Goal: Task Accomplishment & Management: Manage account settings

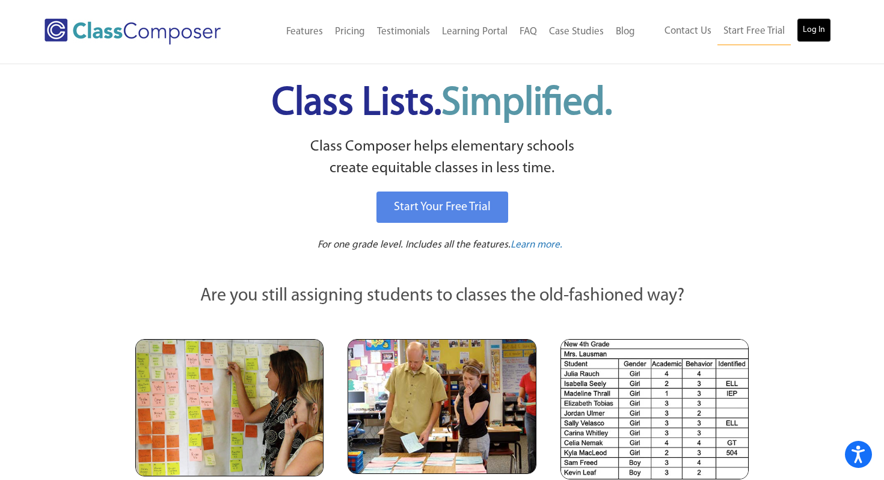
click at [814, 32] on link "Log In" at bounding box center [814, 30] width 34 height 24
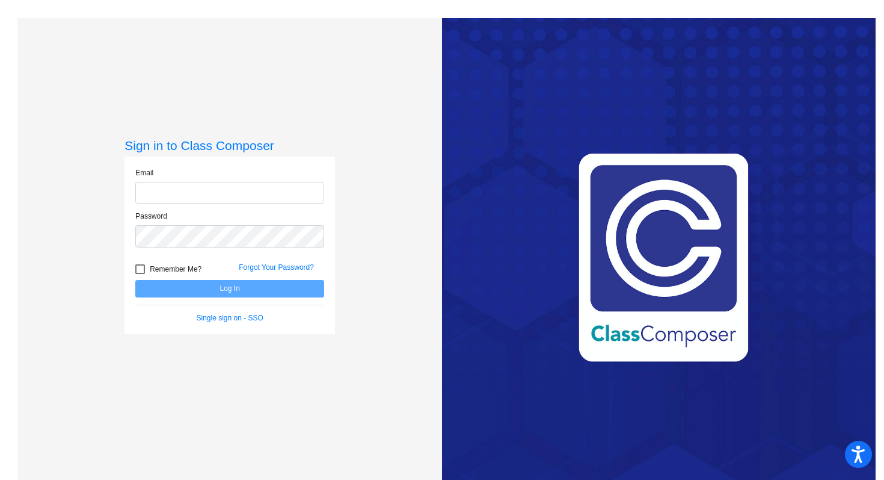
type input "jan.foscante@hesperiausd.org"
click at [288, 291] on button "Log In" at bounding box center [229, 288] width 189 height 17
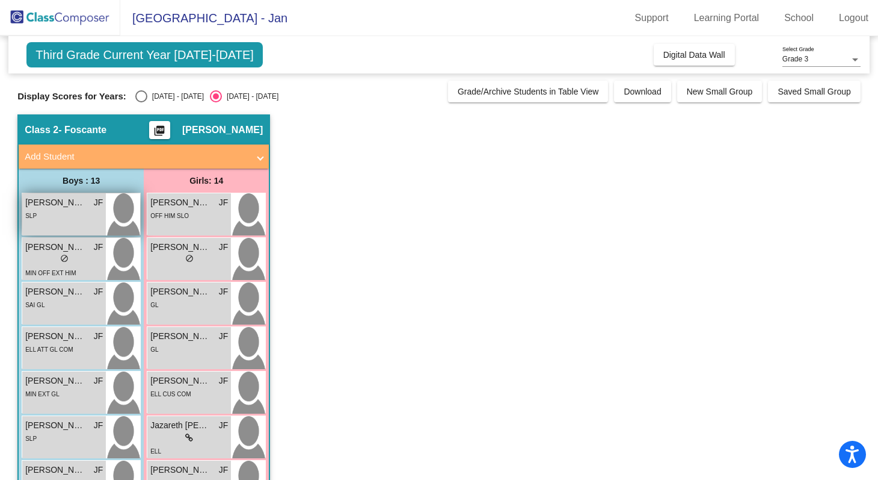
click at [70, 202] on span "Armani Aguilar" at bounding box center [55, 202] width 60 height 13
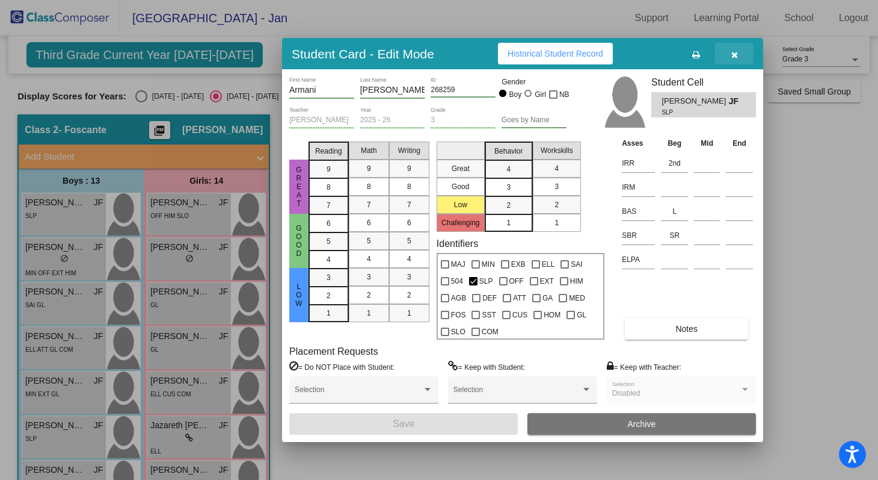
click at [735, 55] on icon "button" at bounding box center [735, 55] width 7 height 8
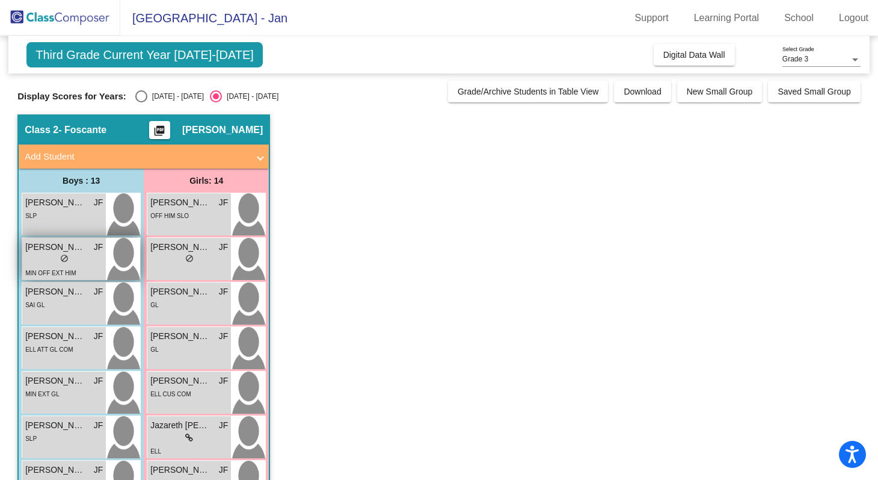
click at [72, 267] on div "MIN OFF EXT HIM" at bounding box center [50, 272] width 51 height 13
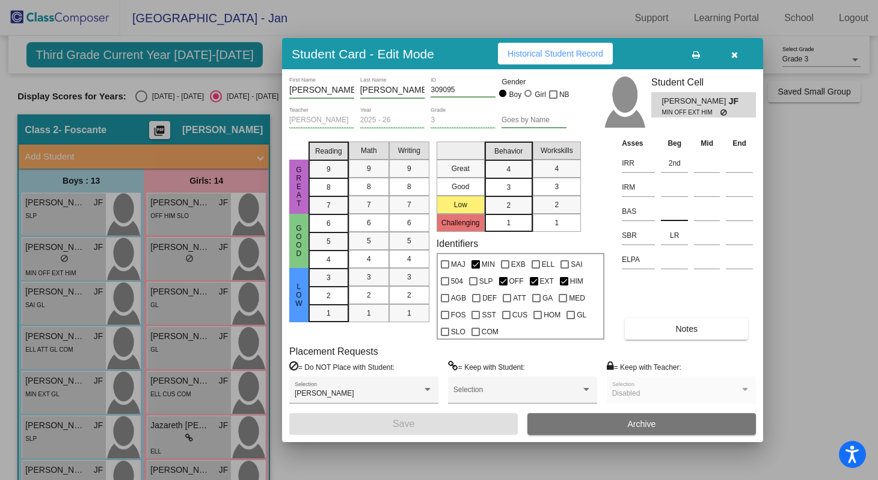
click at [665, 213] on input at bounding box center [674, 211] width 27 height 18
type input "o"
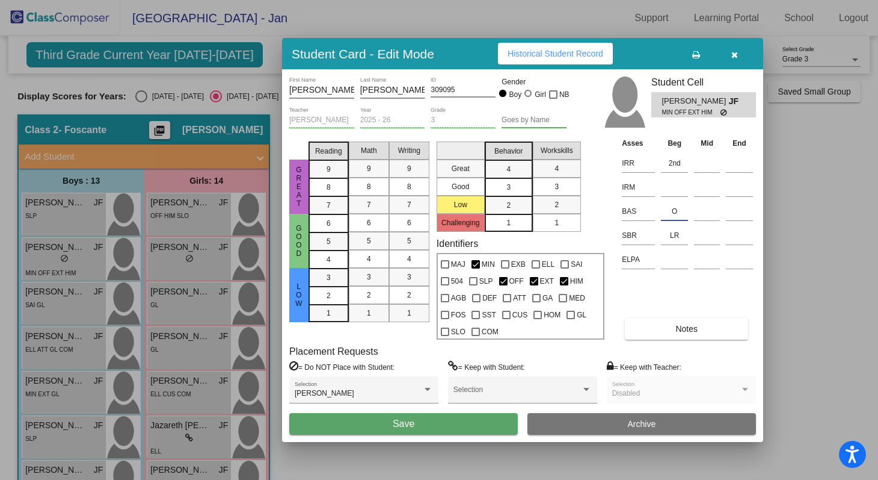
type input "O"
click at [440, 428] on button "Save" at bounding box center [403, 424] width 229 height 22
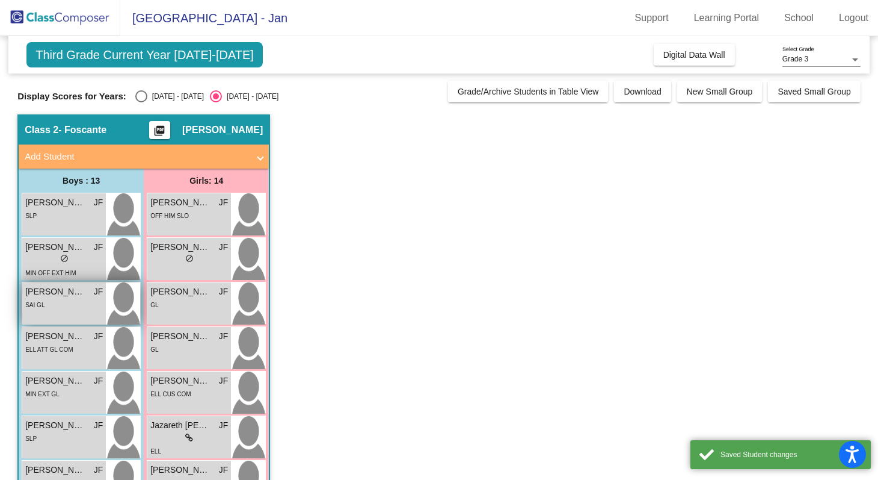
click at [81, 307] on div "SAI GL" at bounding box center [64, 304] width 78 height 13
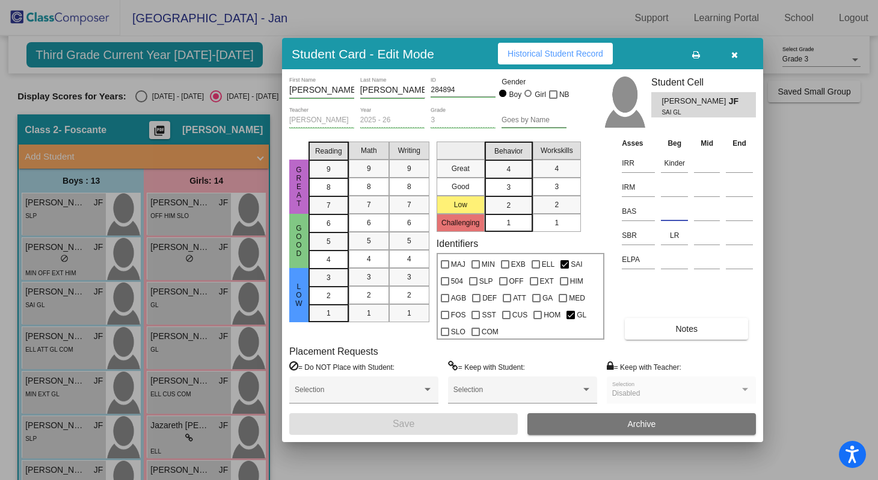
click at [671, 213] on input at bounding box center [674, 211] width 27 height 18
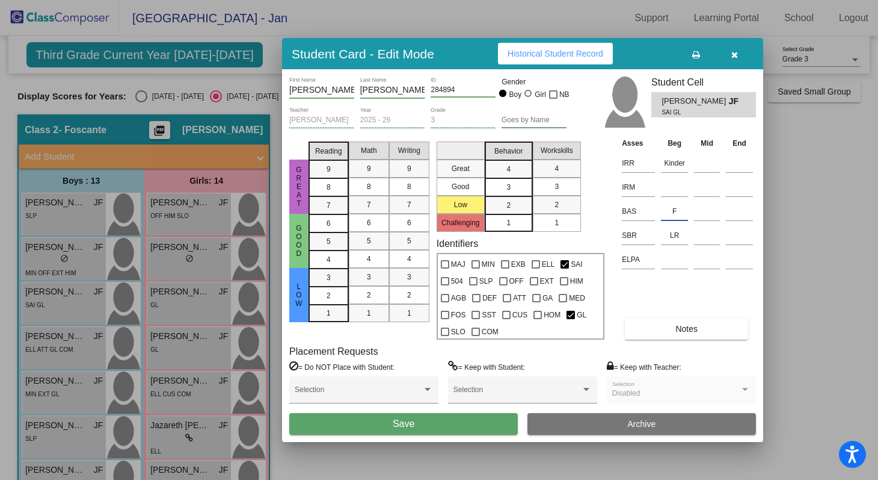
type input "F"
click at [400, 432] on button "Save" at bounding box center [403, 424] width 229 height 22
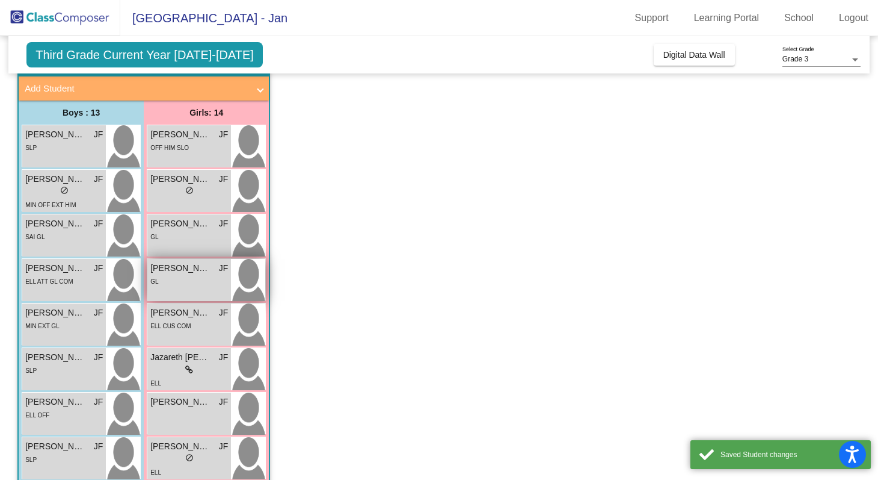
scroll to position [74, 0]
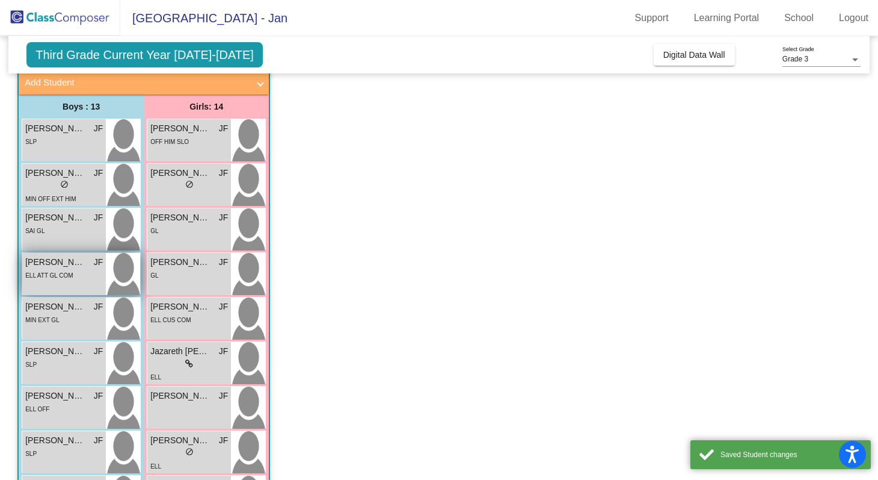
click at [82, 279] on div "ELL ATT GL COM" at bounding box center [64, 274] width 78 height 13
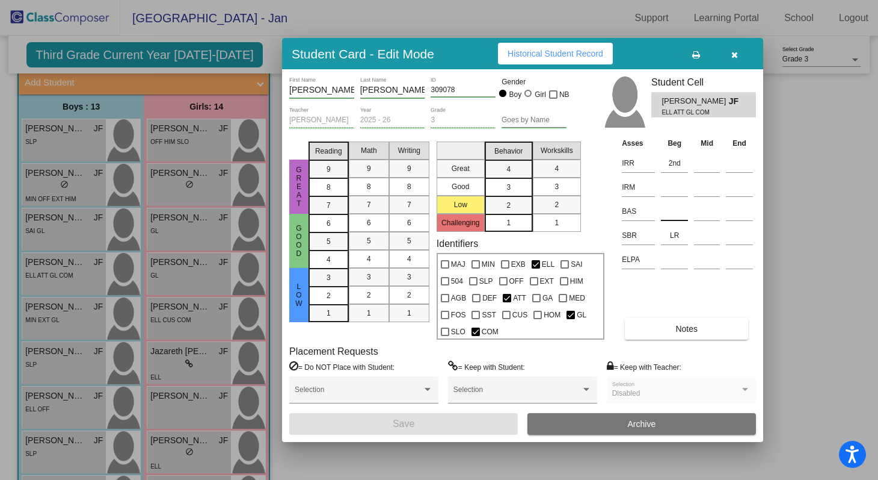
click at [670, 211] on input at bounding box center [674, 211] width 27 height 18
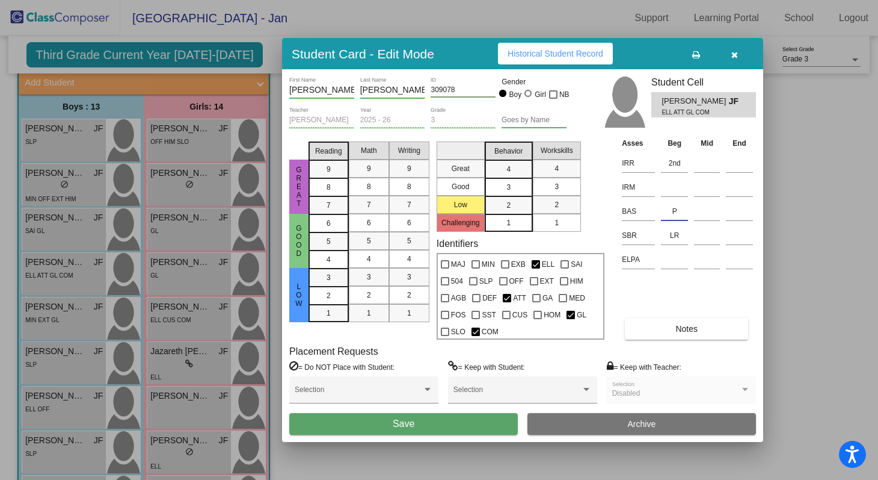
type input "P"
click at [475, 426] on button "Save" at bounding box center [403, 424] width 229 height 22
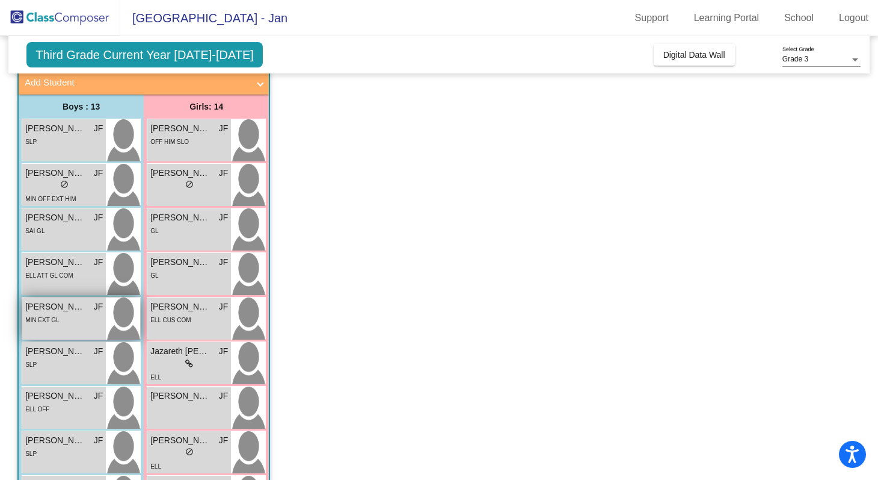
click at [77, 305] on span "Isaac Soto" at bounding box center [55, 306] width 60 height 13
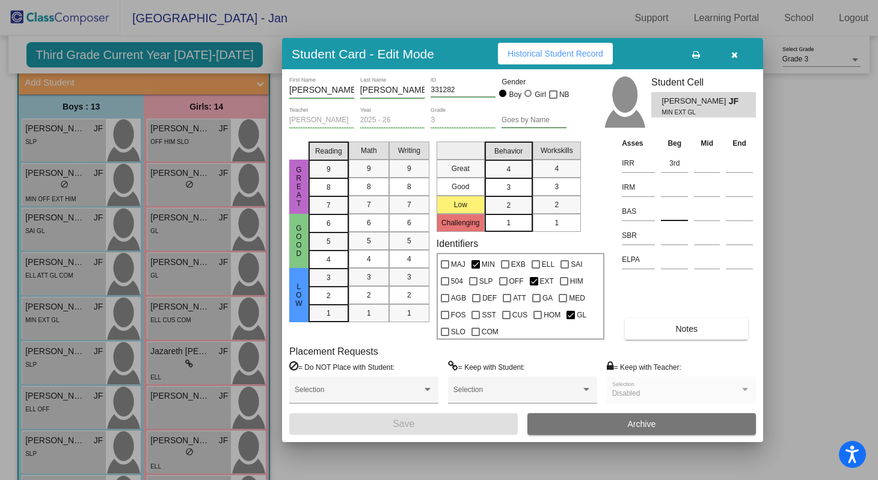
click at [667, 215] on input at bounding box center [674, 211] width 27 height 18
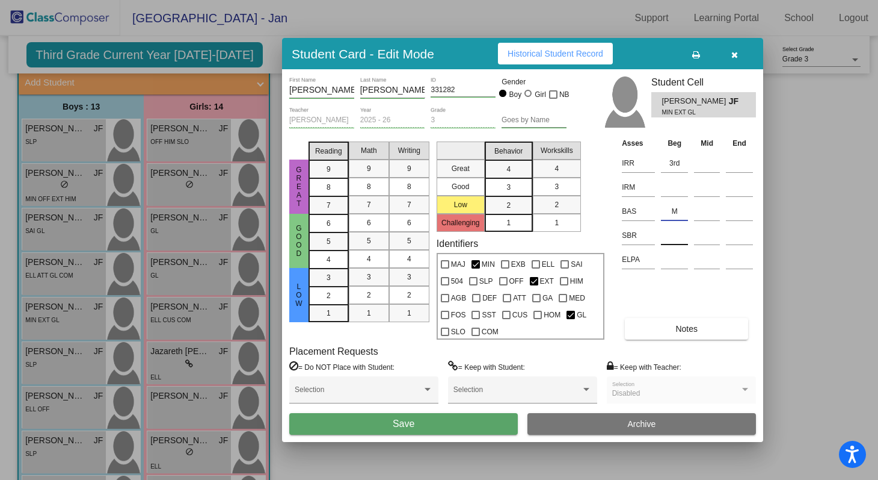
type input "M"
click at [667, 241] on input at bounding box center [674, 235] width 27 height 18
type input "LR"
click at [380, 422] on button "Save" at bounding box center [403, 424] width 229 height 22
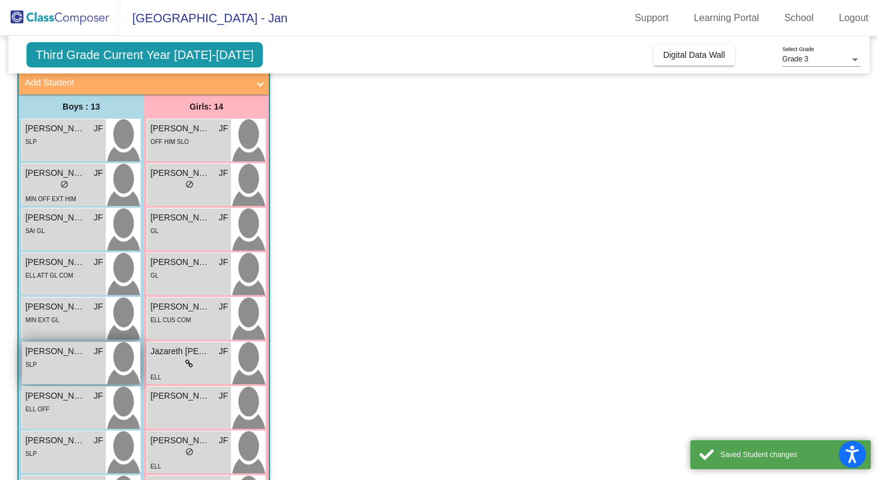
click at [57, 375] on div "Isaiah Harris JF lock do_not_disturb_alt SLP" at bounding box center [64, 363] width 84 height 42
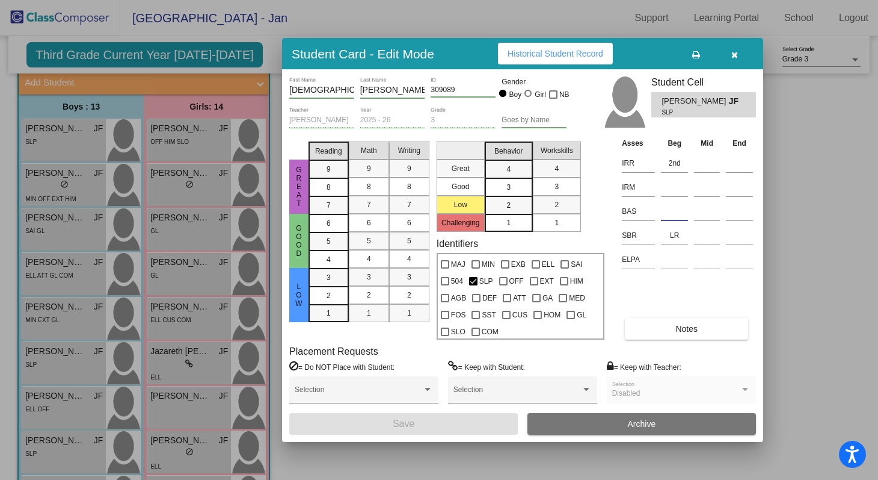
click at [662, 213] on input at bounding box center [674, 211] width 27 height 18
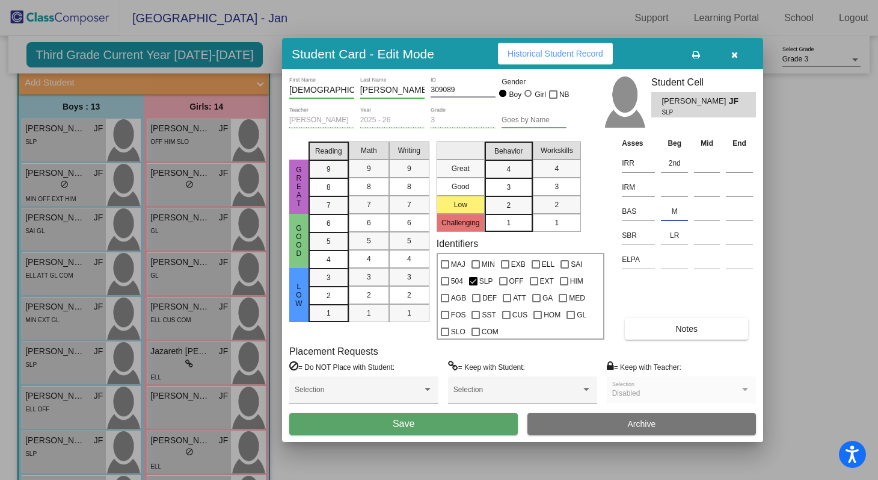
type input "M"
click at [430, 426] on button "Save" at bounding box center [403, 424] width 229 height 22
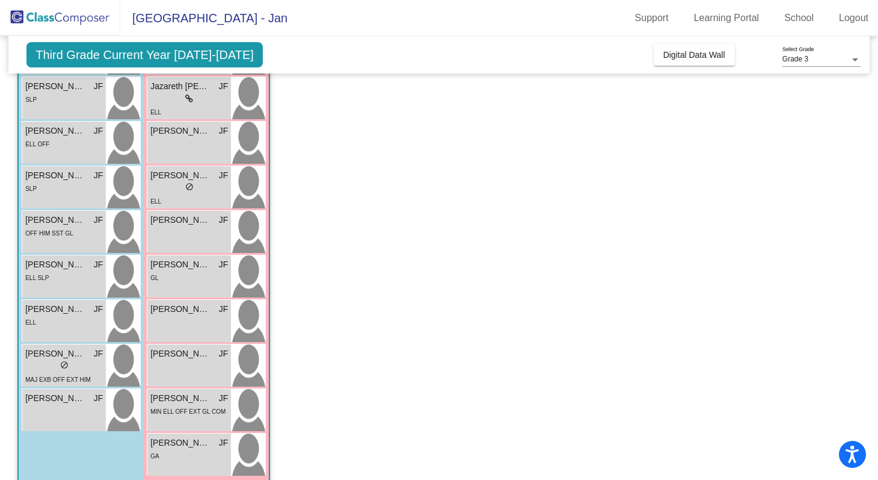
scroll to position [343, 0]
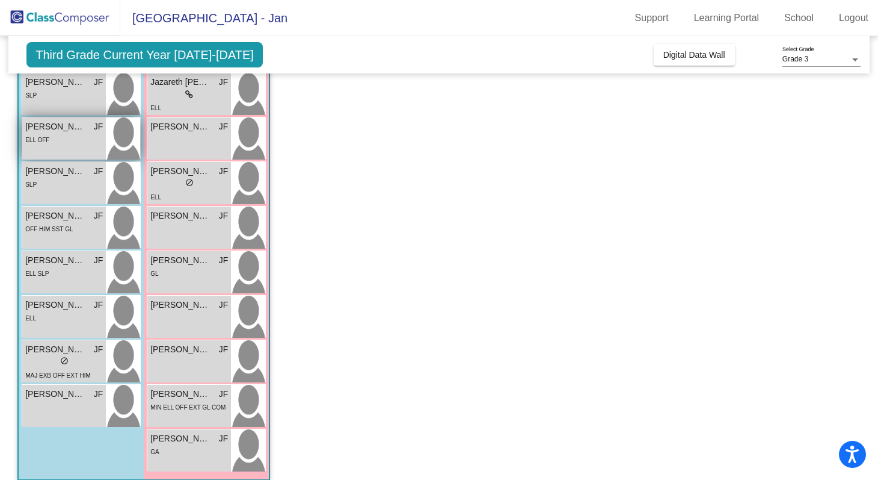
click at [66, 149] on div "Jordan Juarez JF lock do_not_disturb_alt ELL OFF" at bounding box center [64, 138] width 84 height 42
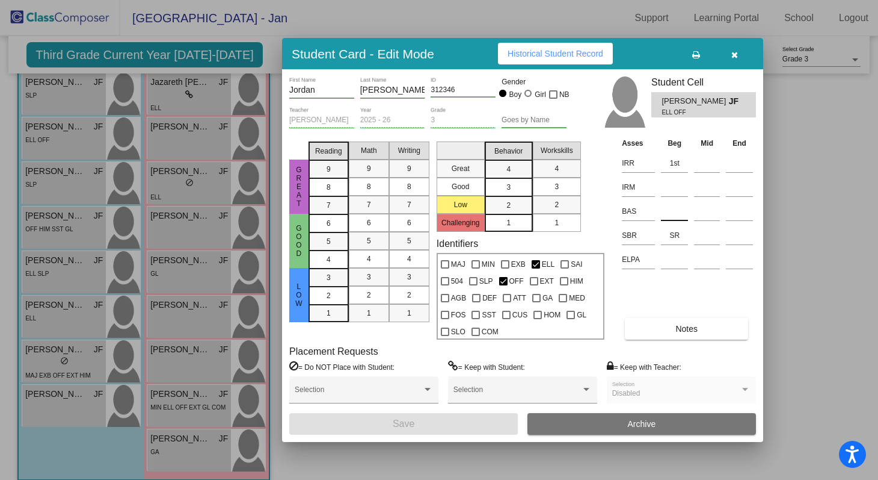
click at [672, 213] on input at bounding box center [674, 211] width 27 height 18
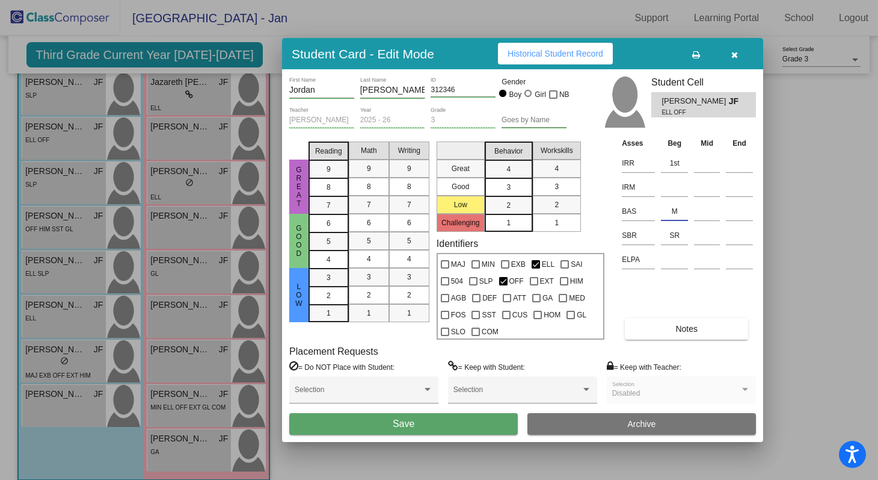
type input "M"
click at [430, 427] on button "Save" at bounding box center [403, 424] width 229 height 22
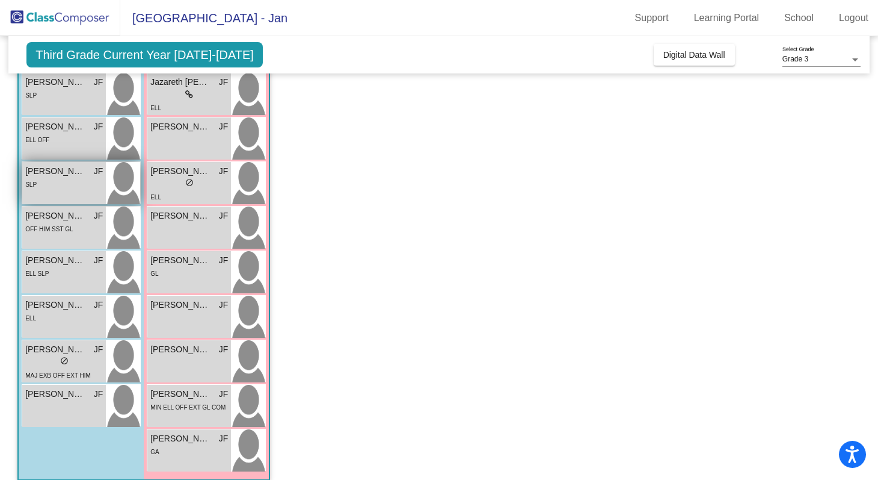
click at [45, 183] on div "SLP" at bounding box center [64, 183] width 78 height 13
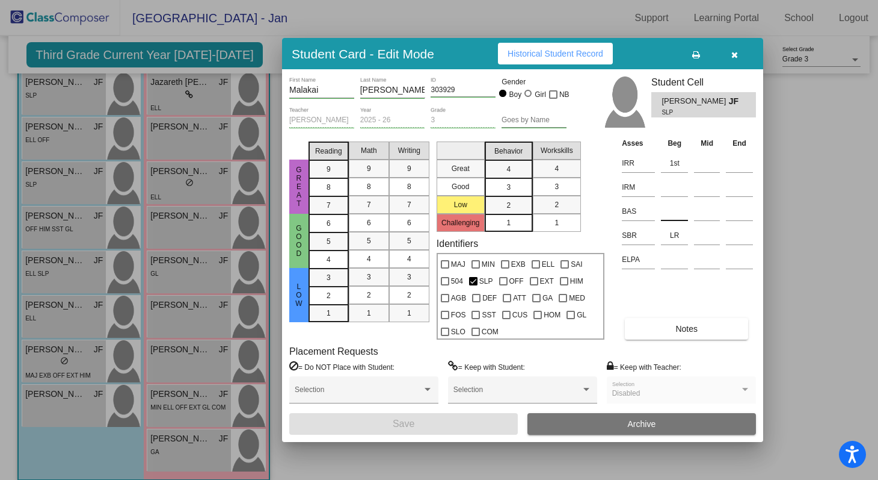
click at [666, 211] on input at bounding box center [674, 211] width 27 height 18
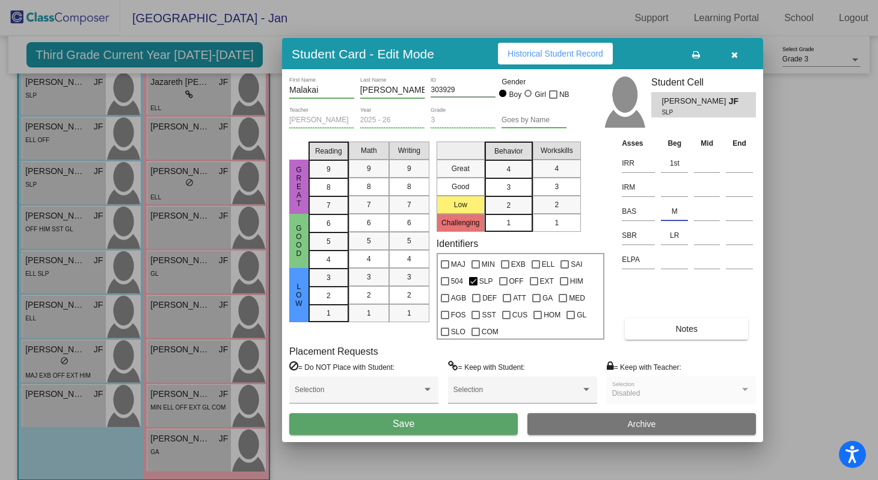
type input "M"
click at [422, 421] on button "Save" at bounding box center [403, 424] width 229 height 22
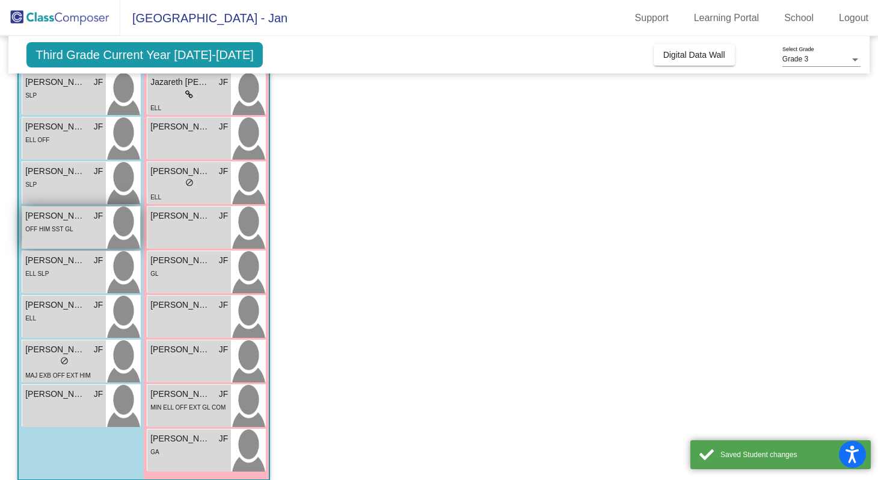
click at [76, 221] on span "Nathaniel Chavez" at bounding box center [55, 215] width 60 height 13
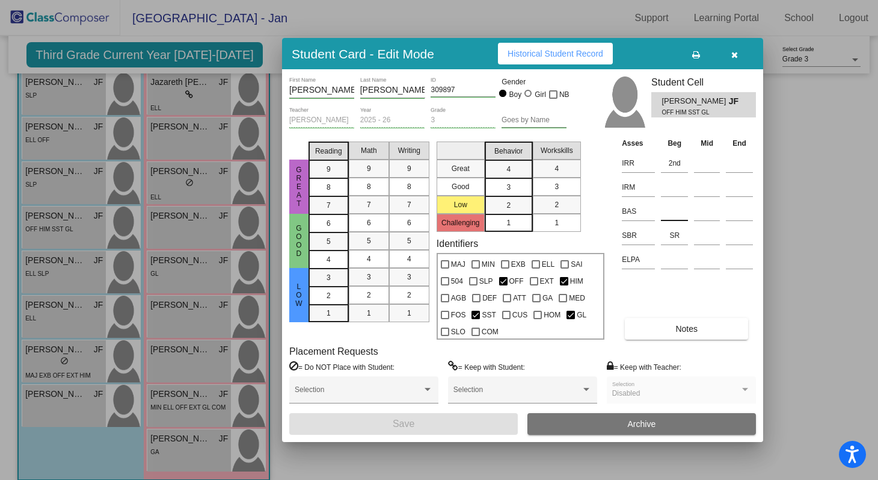
click at [669, 216] on input at bounding box center [674, 211] width 27 height 18
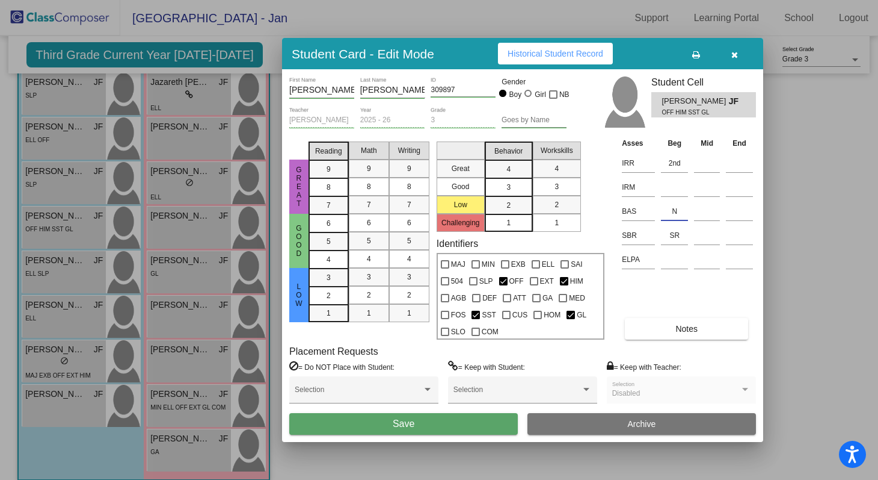
type input "N"
click at [364, 424] on button "Save" at bounding box center [403, 424] width 229 height 22
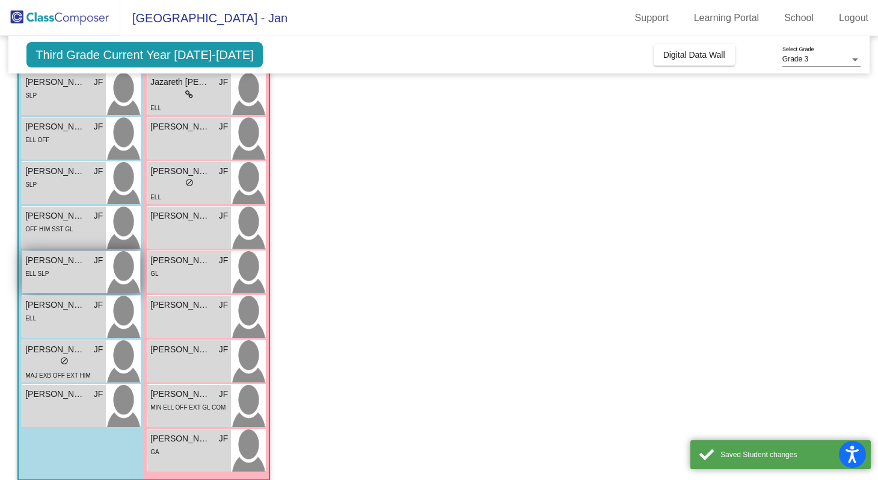
click at [63, 280] on div "Oscar Delgado JF lock do_not_disturb_alt ELL SLP" at bounding box center [64, 272] width 84 height 42
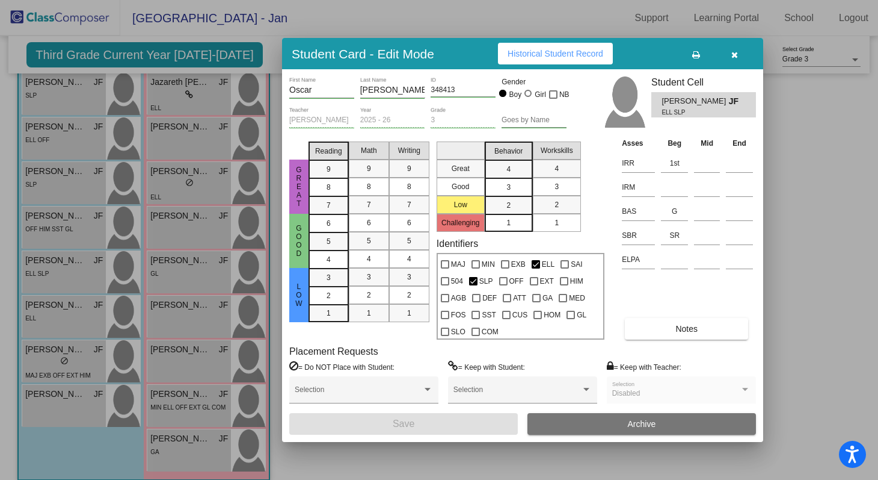
click at [736, 54] on icon "button" at bounding box center [735, 55] width 7 height 8
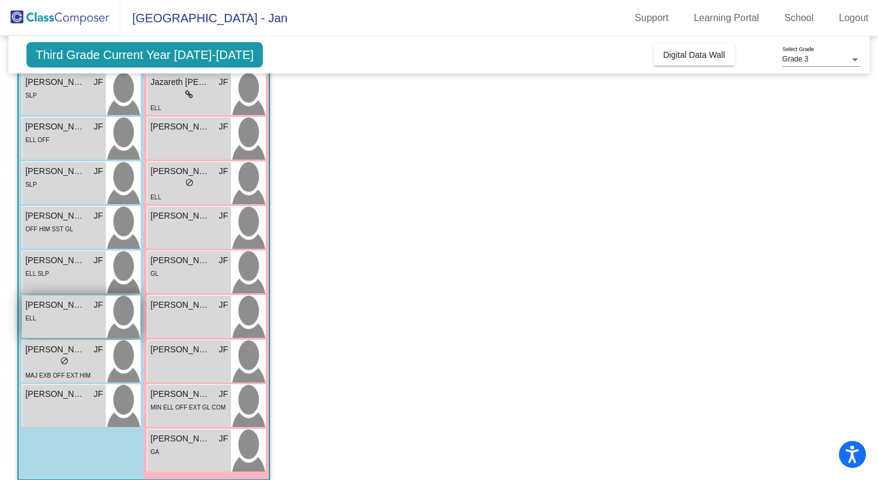
click at [72, 317] on div "ELL" at bounding box center [64, 317] width 78 height 13
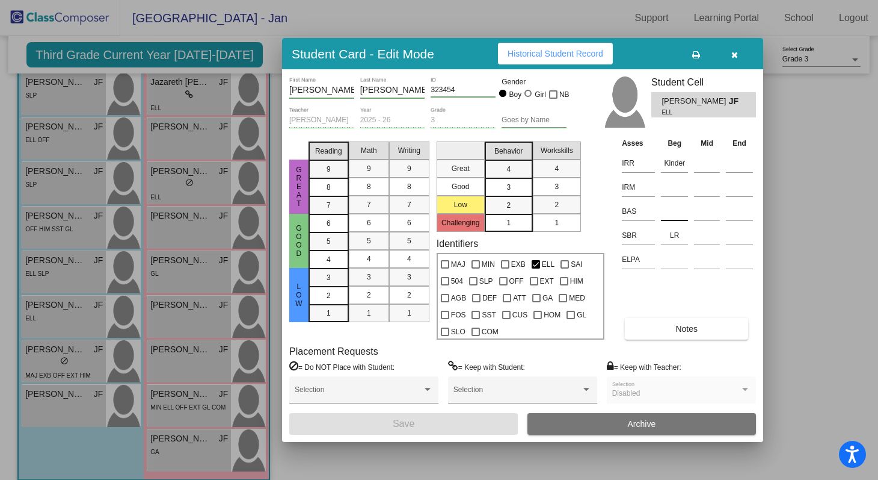
click at [676, 214] on input at bounding box center [674, 211] width 27 height 18
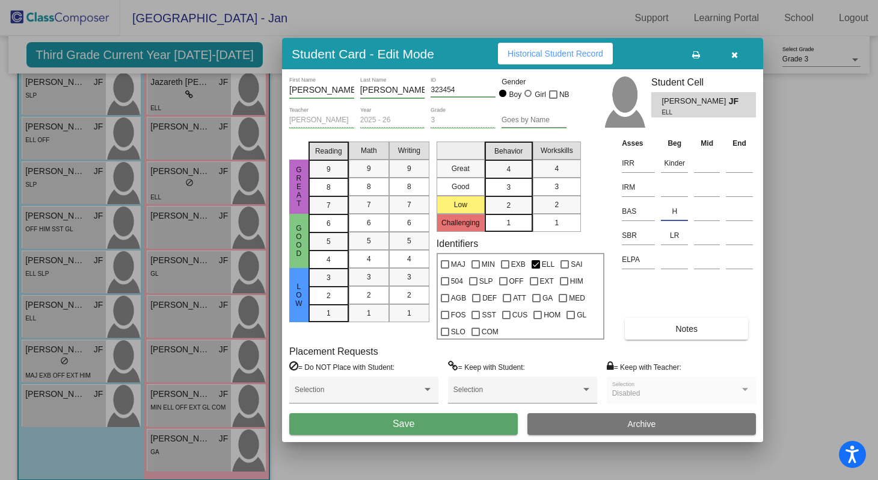
type input "H"
click at [425, 424] on button "Save" at bounding box center [403, 424] width 229 height 22
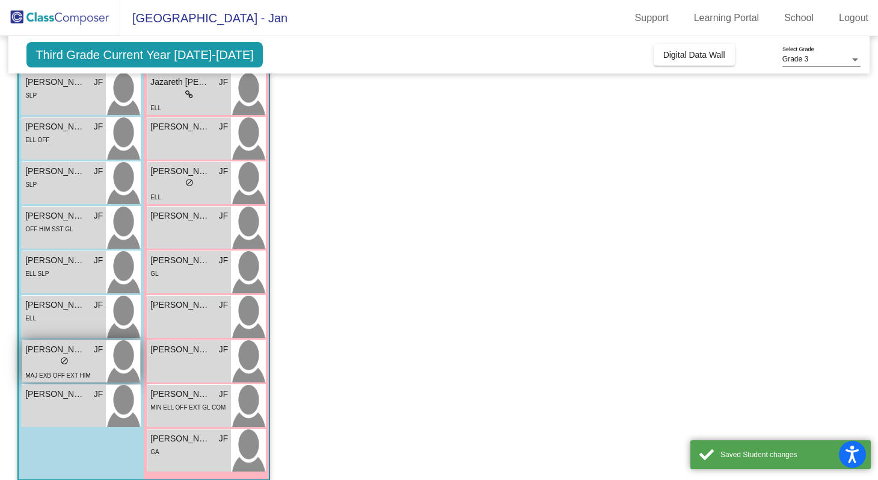
click at [81, 356] on div "lock do_not_disturb_alt" at bounding box center [64, 362] width 78 height 13
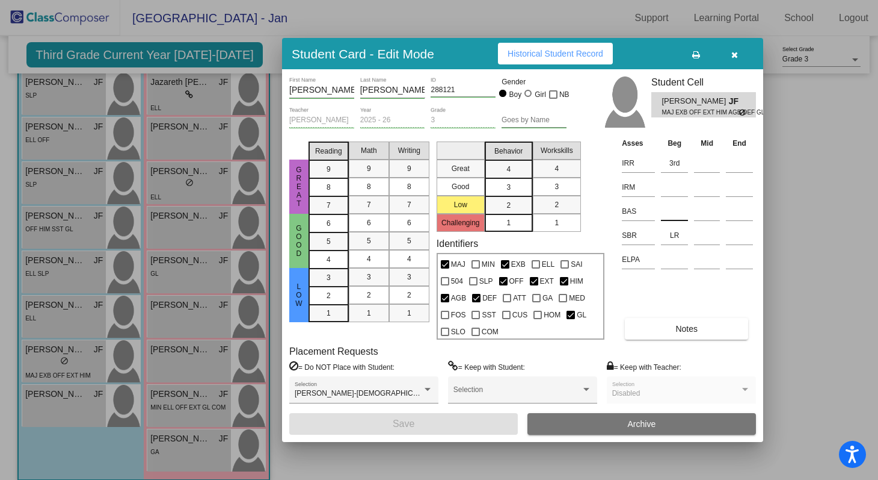
click at [673, 206] on input at bounding box center [674, 211] width 27 height 18
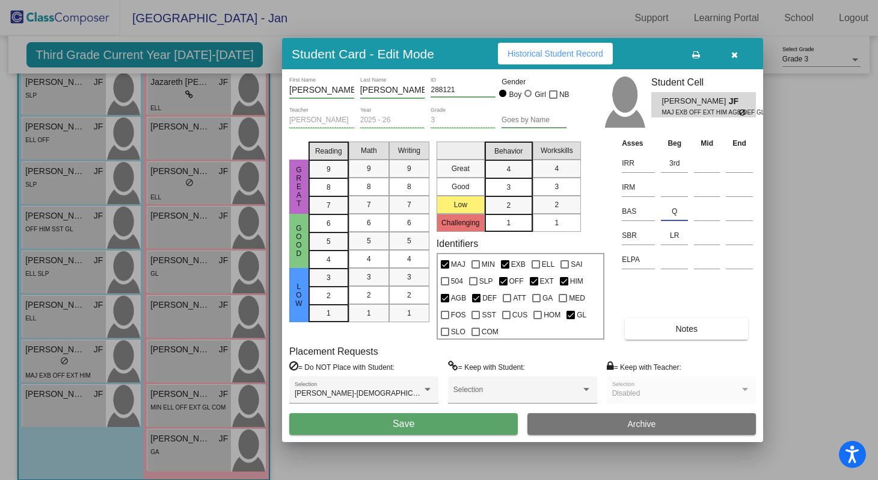
type input "Q"
click at [493, 415] on button "Save" at bounding box center [403, 424] width 229 height 22
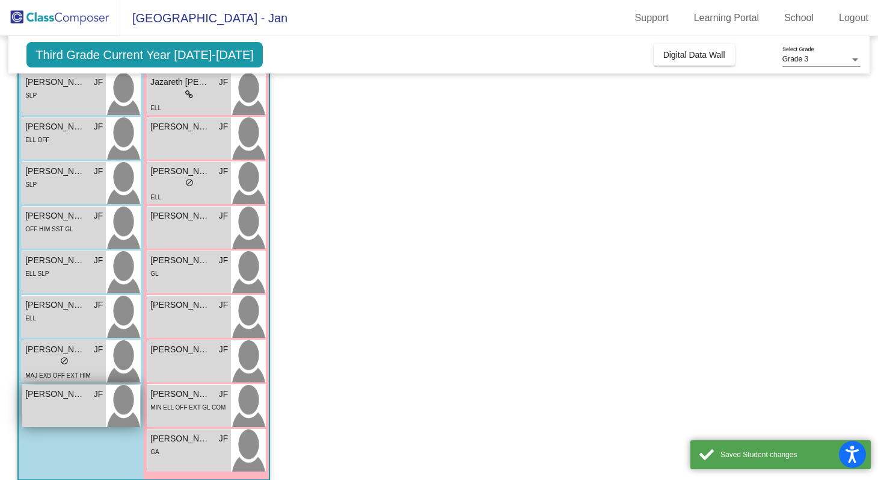
click at [71, 398] on span "William Perkins" at bounding box center [55, 393] width 60 height 13
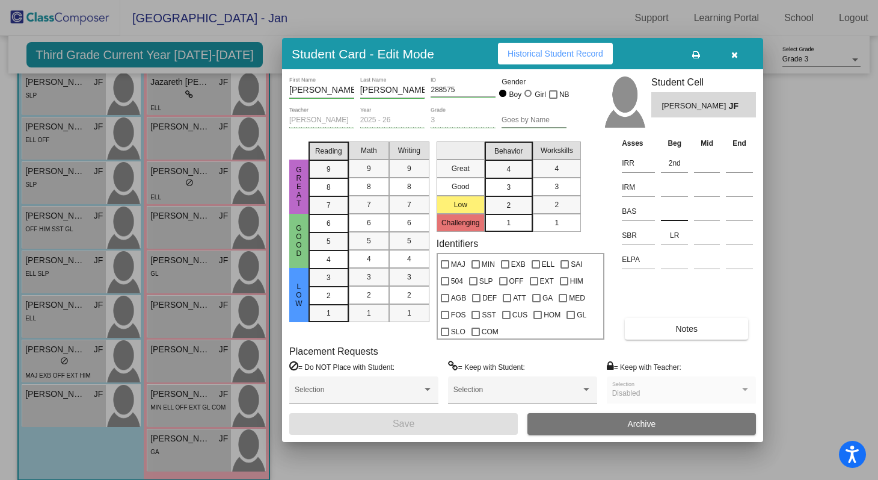
click at [673, 212] on input at bounding box center [674, 211] width 27 height 18
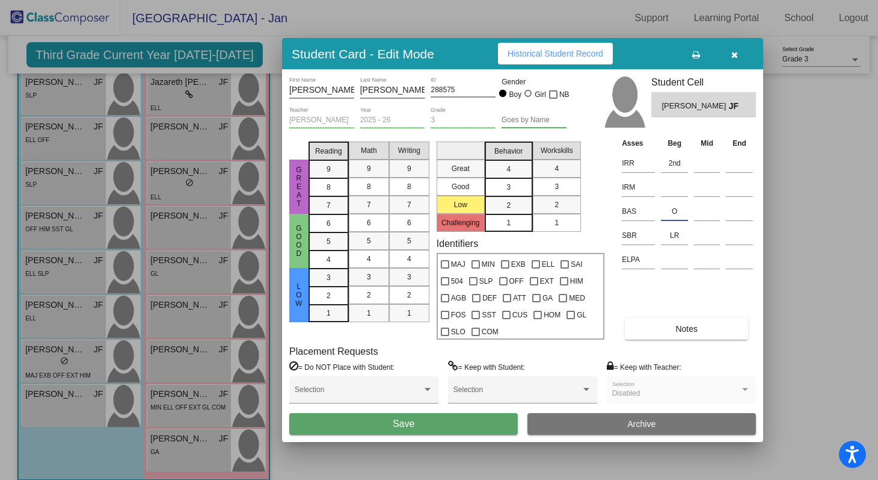
type input "O"
click at [415, 417] on button "Save" at bounding box center [403, 424] width 229 height 22
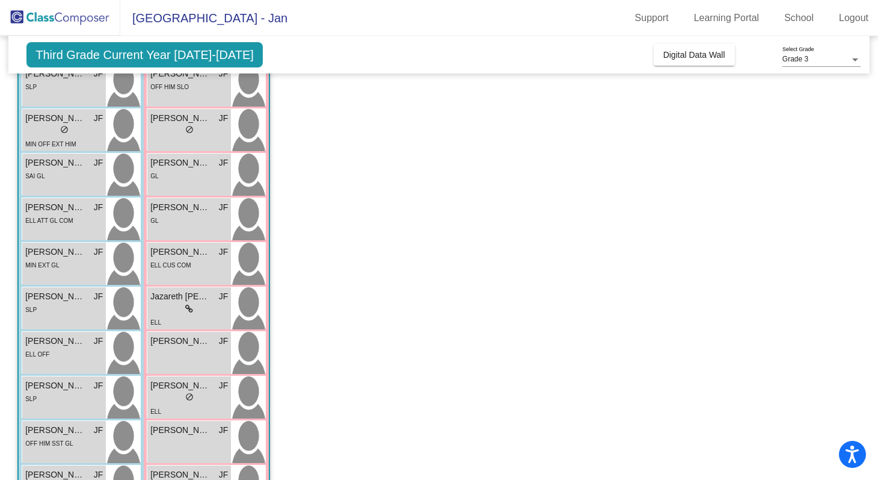
scroll to position [0, 0]
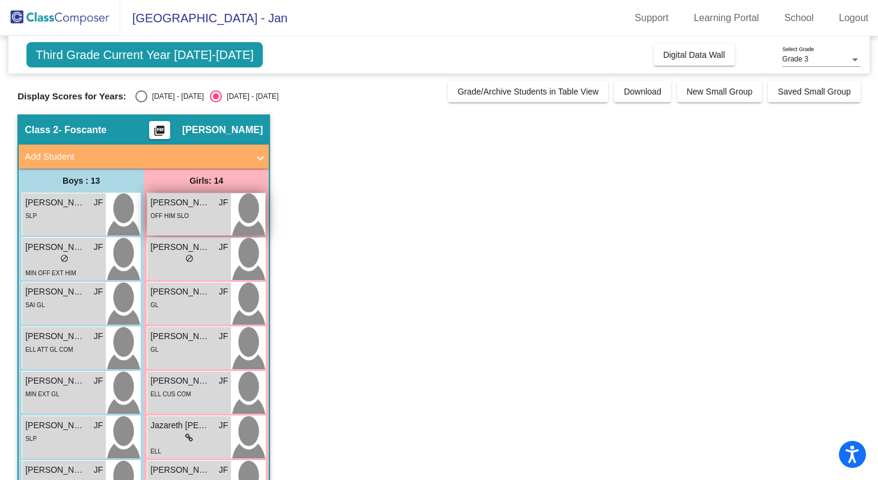
click at [212, 213] on div "OFF HIM SLO" at bounding box center [189, 215] width 78 height 13
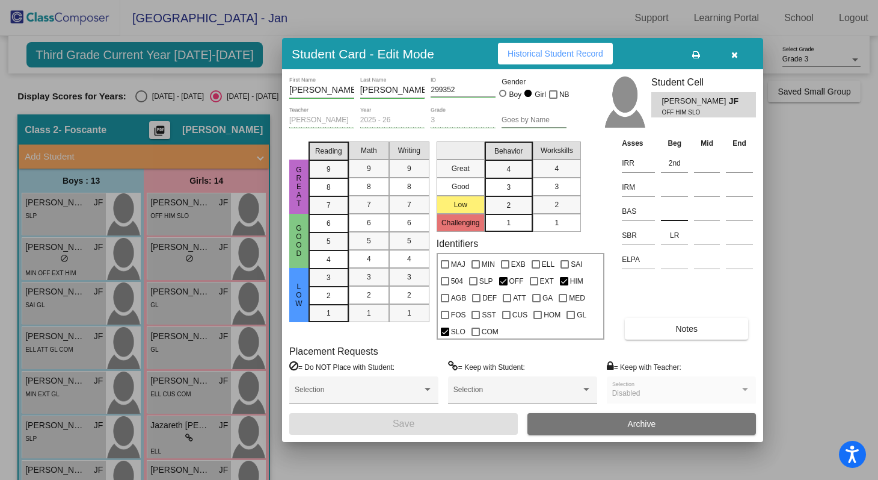
click at [674, 211] on input at bounding box center [674, 211] width 27 height 18
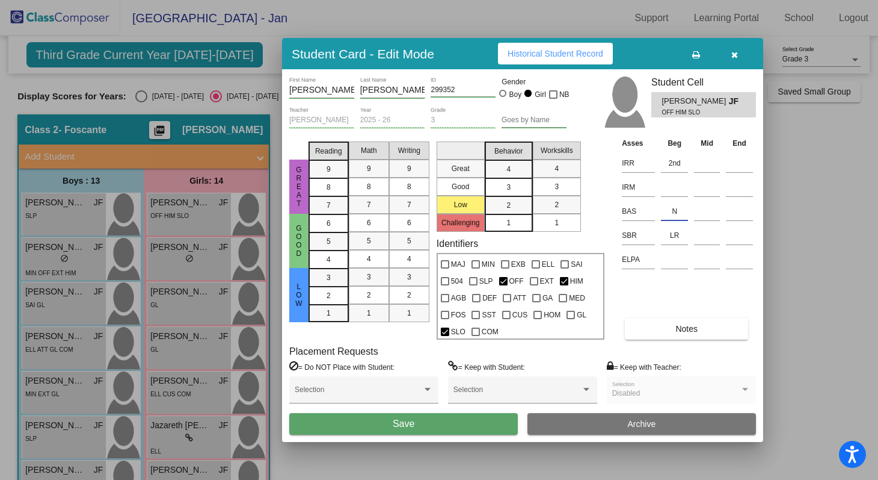
type input "N"
click at [401, 424] on span "Save" at bounding box center [404, 423] width 22 height 10
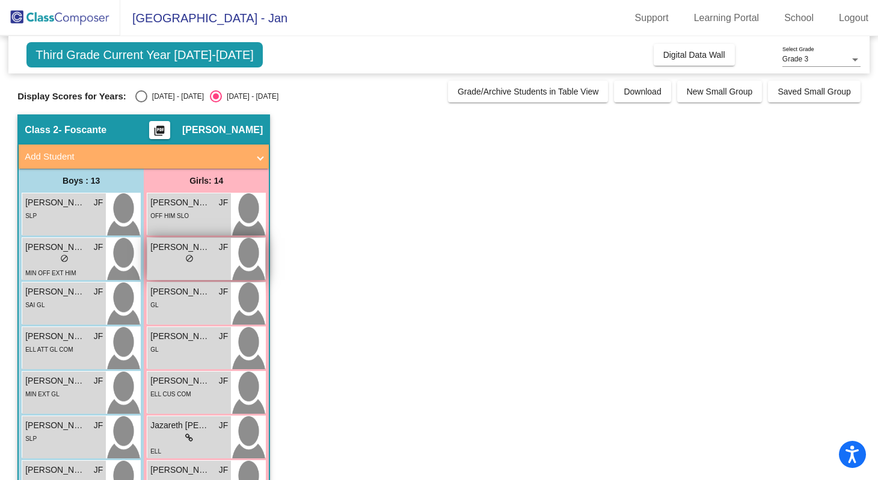
click at [191, 244] on span "Ashlee Easley" at bounding box center [180, 247] width 60 height 13
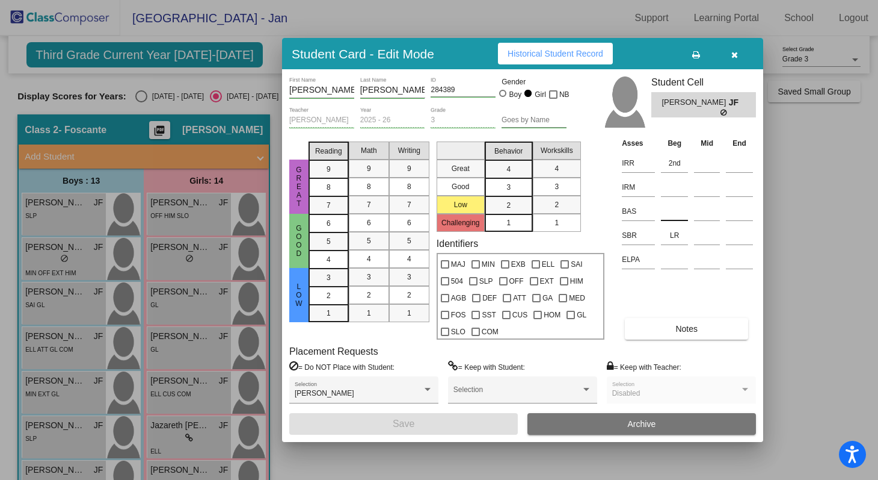
click at [679, 212] on input at bounding box center [674, 211] width 27 height 18
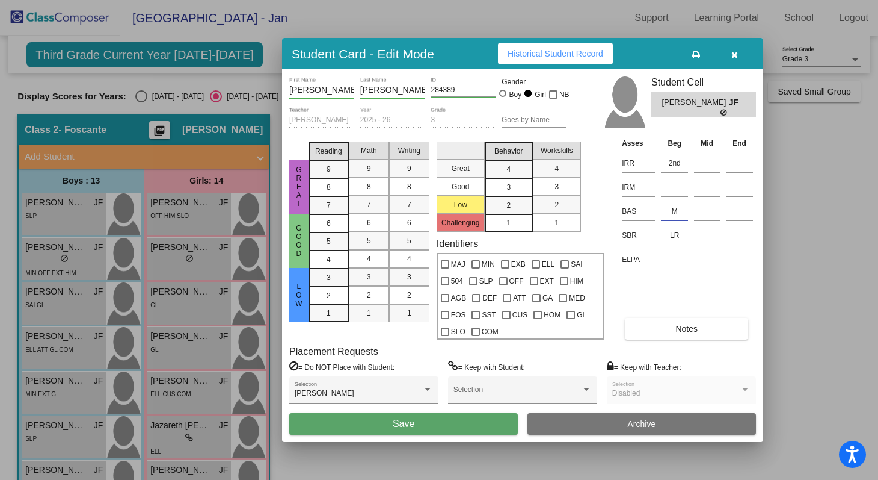
type input "M"
click at [445, 420] on button "Save" at bounding box center [403, 424] width 229 height 22
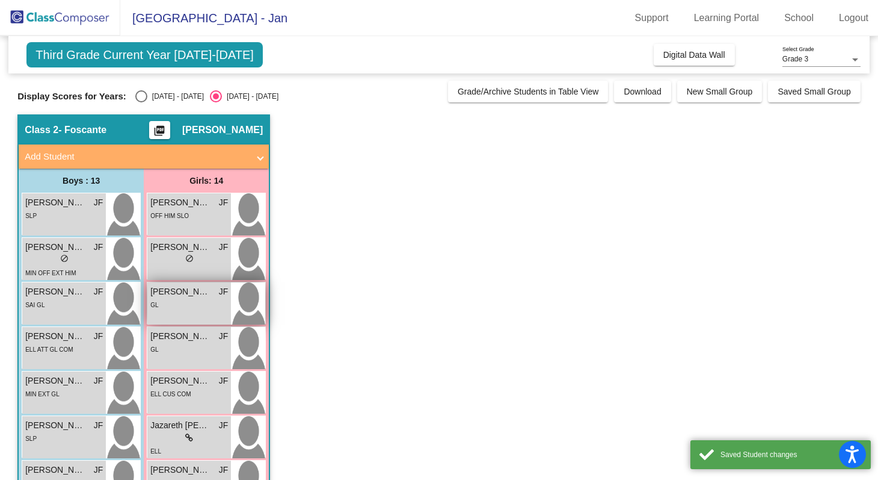
click at [167, 298] on div "GL" at bounding box center [189, 304] width 78 height 13
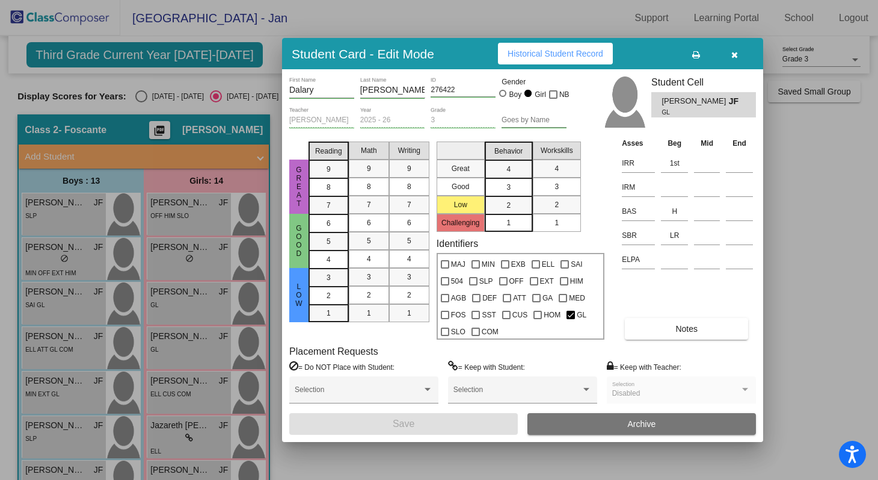
click at [739, 55] on button "button" at bounding box center [734, 54] width 39 height 22
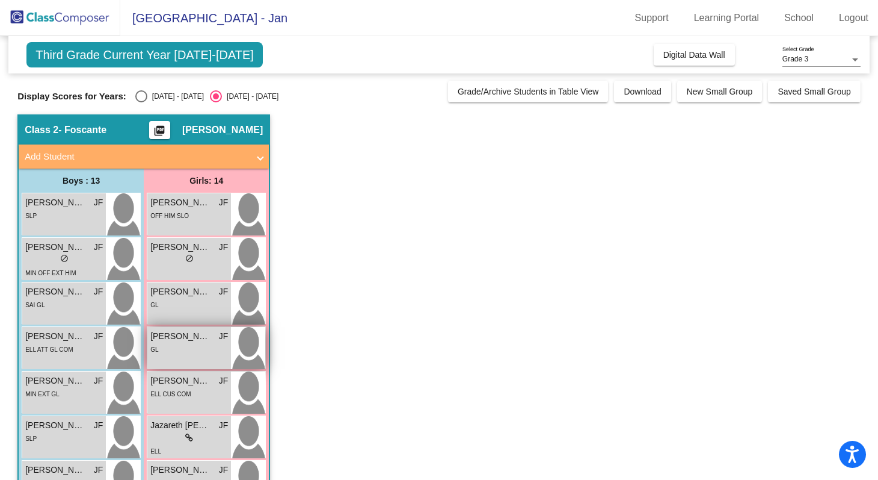
click at [191, 354] on div "GL" at bounding box center [189, 348] width 78 height 13
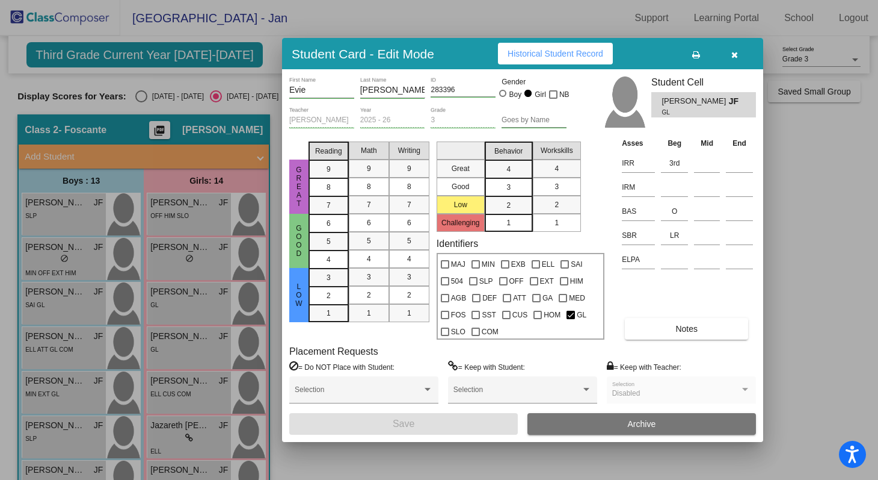
click at [733, 54] on icon "button" at bounding box center [735, 55] width 7 height 8
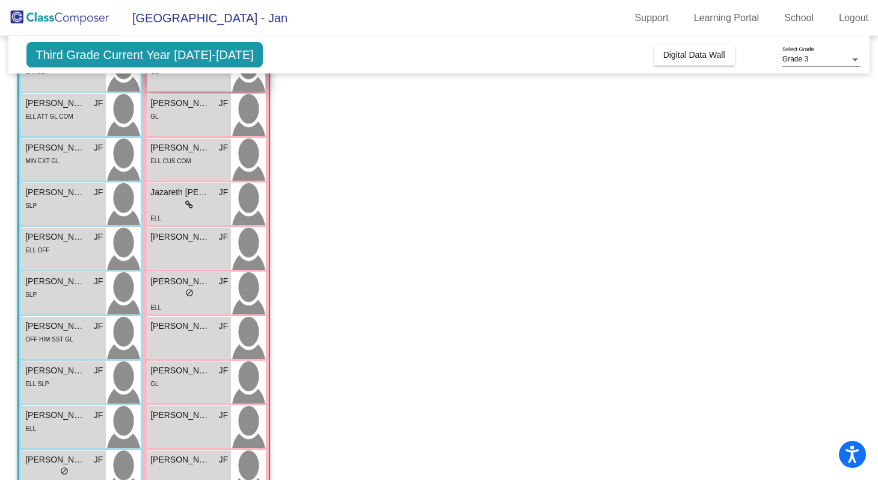
scroll to position [239, 0]
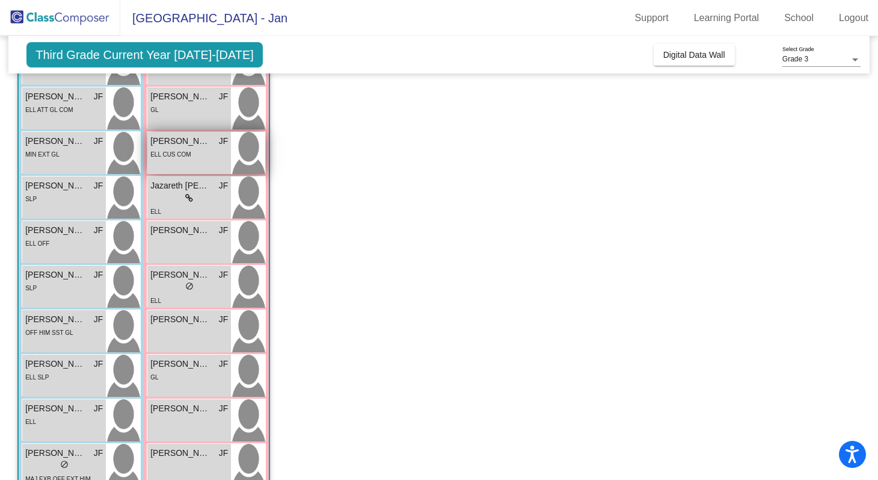
click at [206, 159] on div "ELL CUS COM" at bounding box center [189, 153] width 78 height 13
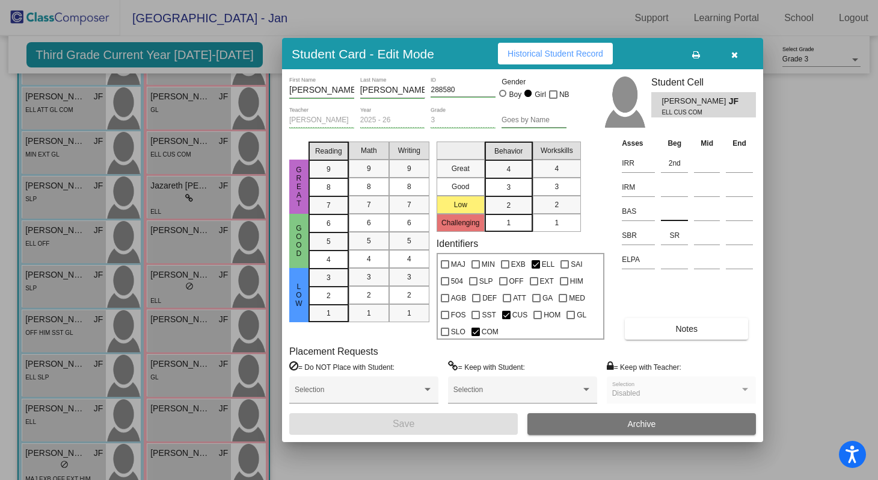
click at [677, 213] on input at bounding box center [674, 211] width 27 height 18
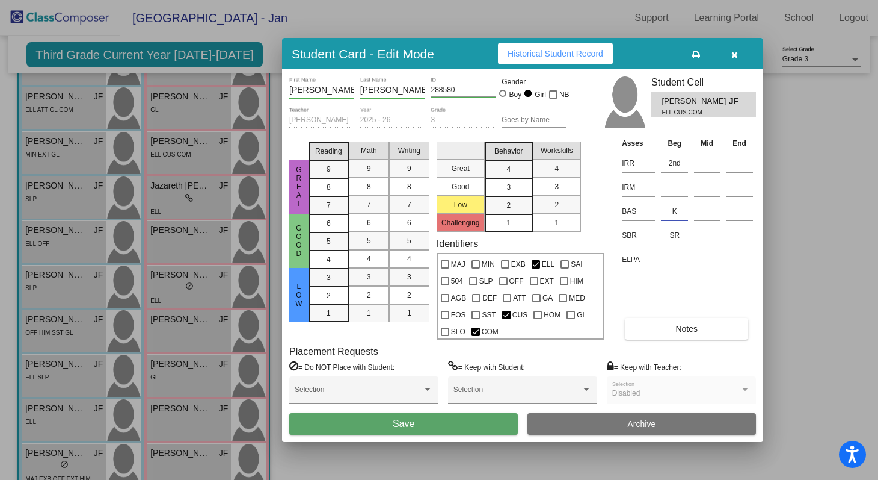
type input "K"
click at [466, 420] on button "Save" at bounding box center [403, 424] width 229 height 22
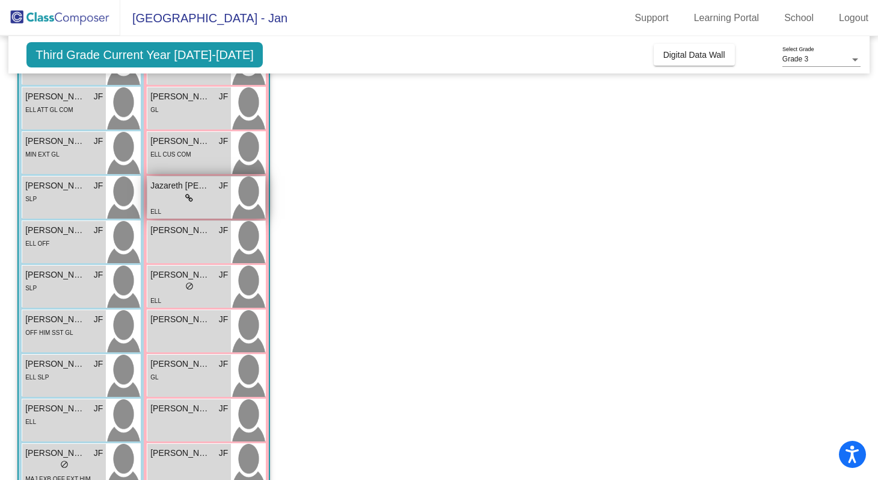
click at [199, 188] on span "Jazareth Lazo" at bounding box center [180, 185] width 60 height 13
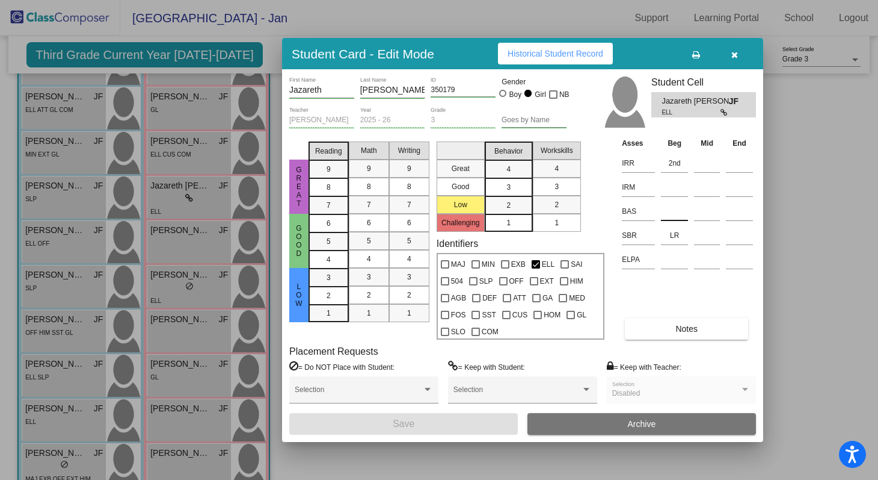
click at [669, 213] on input at bounding box center [674, 211] width 27 height 18
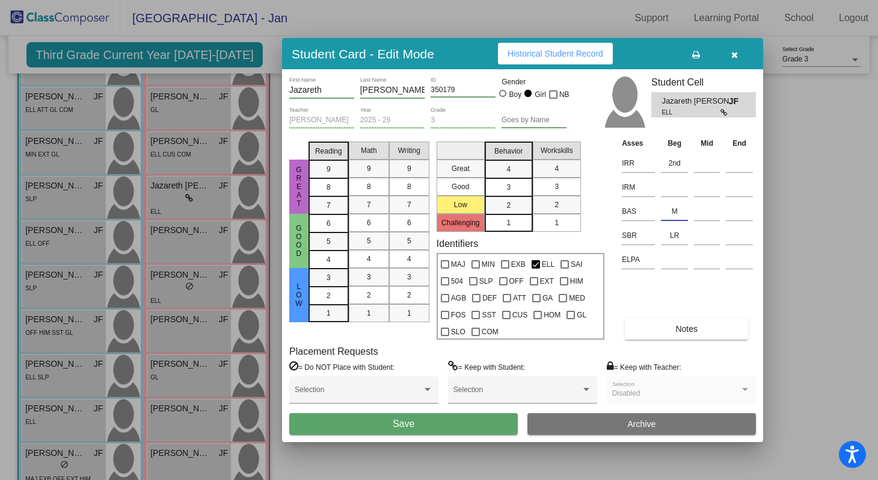
type input "M"
click at [431, 424] on button "Save" at bounding box center [403, 424] width 229 height 22
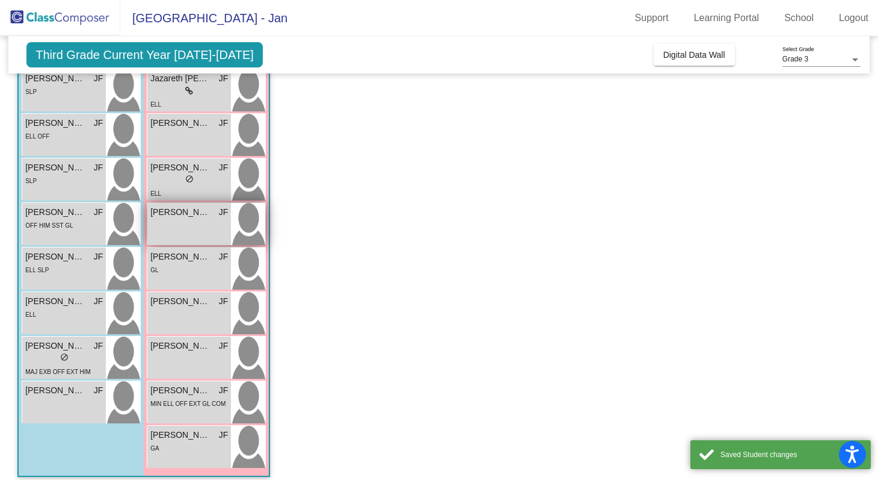
scroll to position [356, 0]
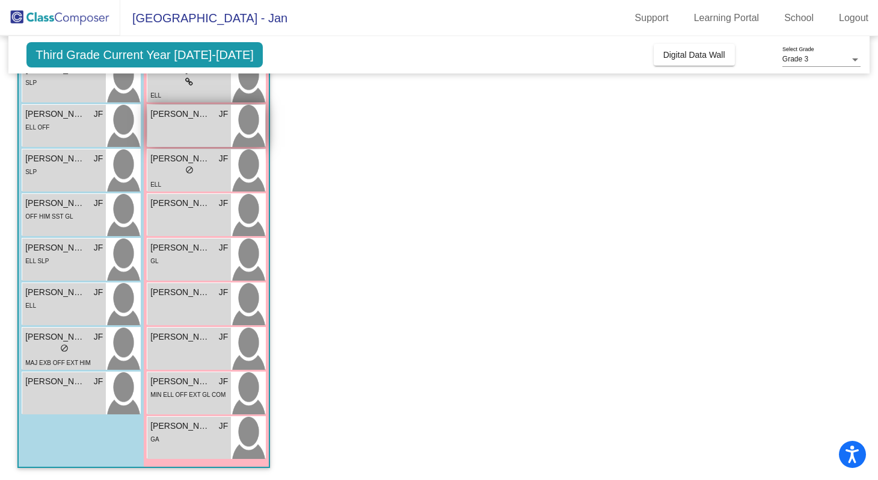
click at [188, 136] on div "Kacie Roque JF lock do_not_disturb_alt" at bounding box center [189, 126] width 84 height 42
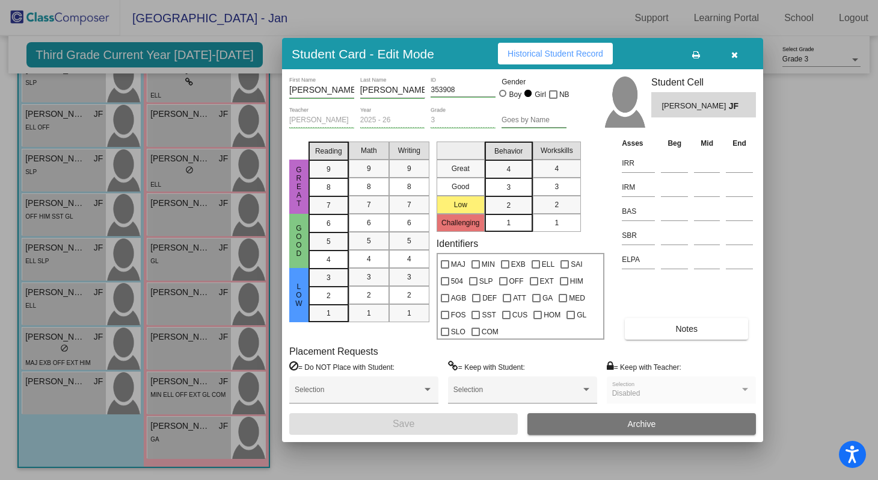
click at [734, 57] on icon "button" at bounding box center [735, 55] width 7 height 8
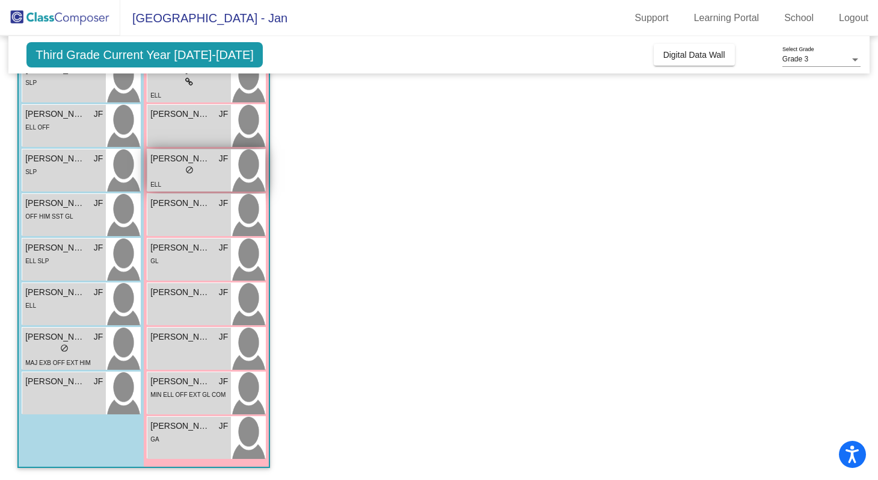
click at [194, 158] on span "Kamila Lucas" at bounding box center [180, 158] width 60 height 13
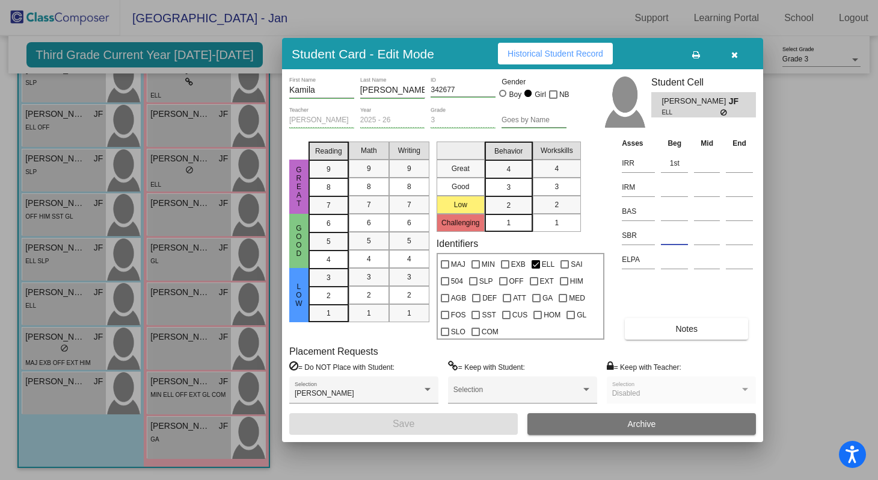
click at [671, 239] on input at bounding box center [674, 235] width 27 height 18
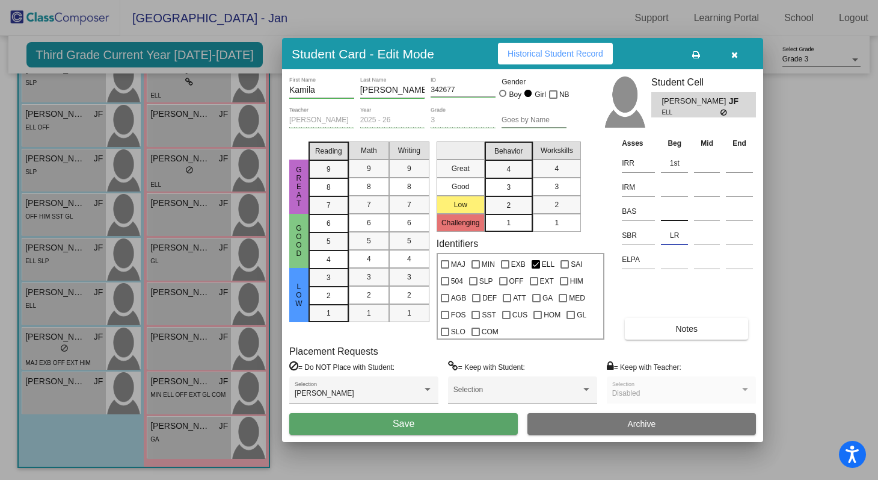
type input "LR"
click at [672, 217] on input at bounding box center [674, 211] width 27 height 18
type input "L"
click at [485, 416] on button "Save" at bounding box center [403, 424] width 229 height 22
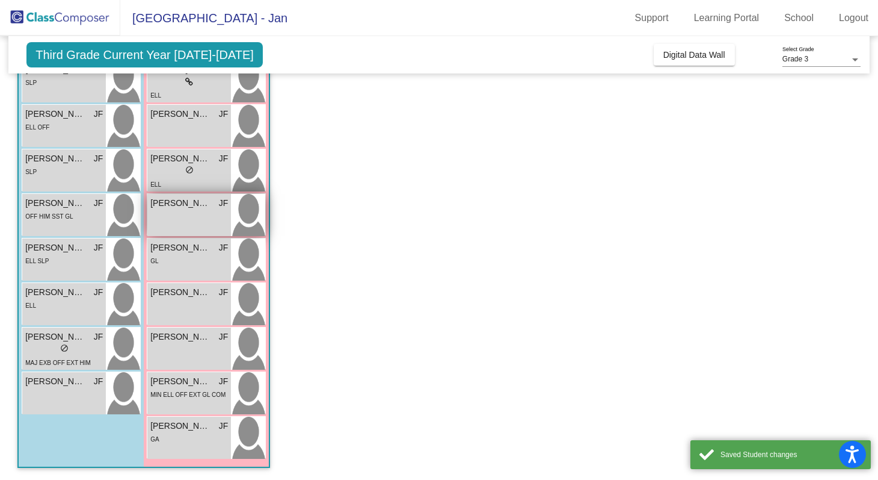
click at [192, 211] on div "Lailah Rodriguez JF lock do_not_disturb_alt" at bounding box center [189, 215] width 84 height 42
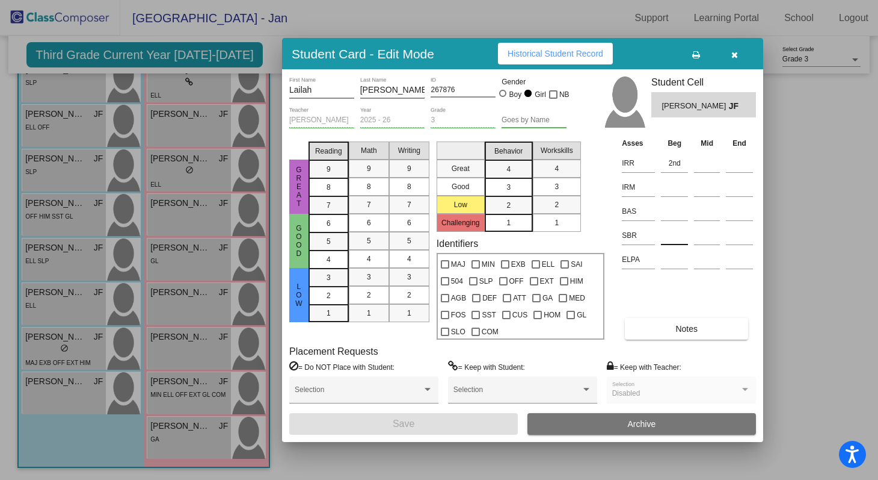
click at [675, 233] on input at bounding box center [674, 235] width 27 height 18
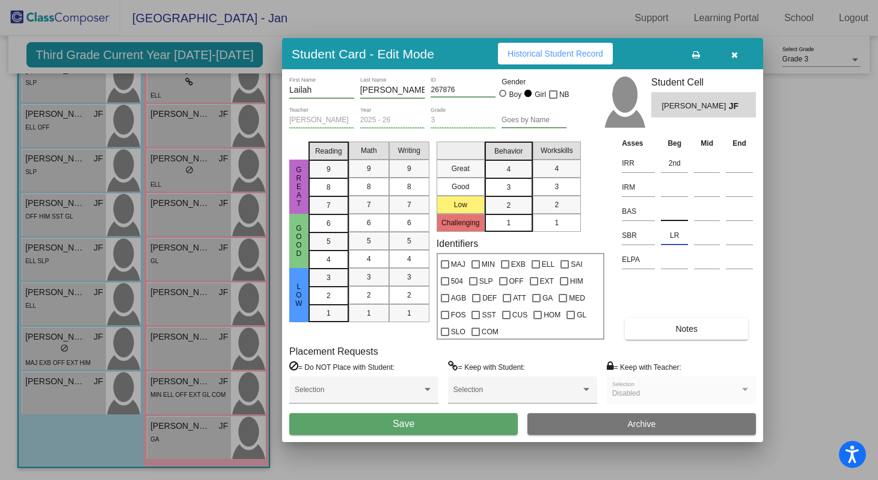
type input "LR"
click at [667, 215] on input at bounding box center [674, 211] width 27 height 18
type input "N"
click at [421, 424] on button "Save" at bounding box center [403, 424] width 229 height 22
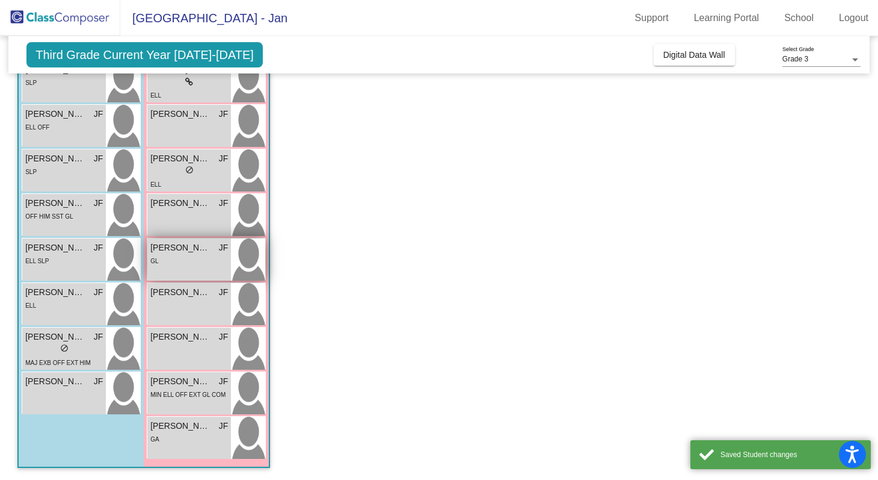
click at [185, 262] on div "GL" at bounding box center [189, 260] width 78 height 13
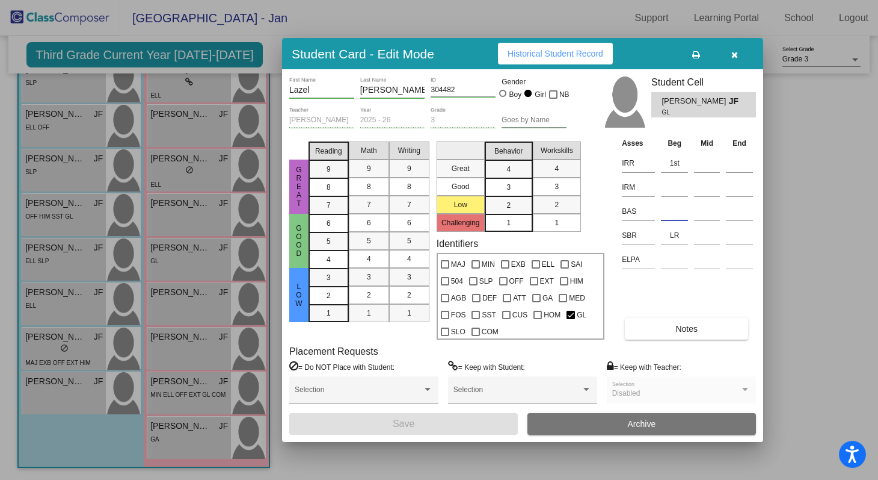
click at [667, 219] on input at bounding box center [674, 211] width 27 height 18
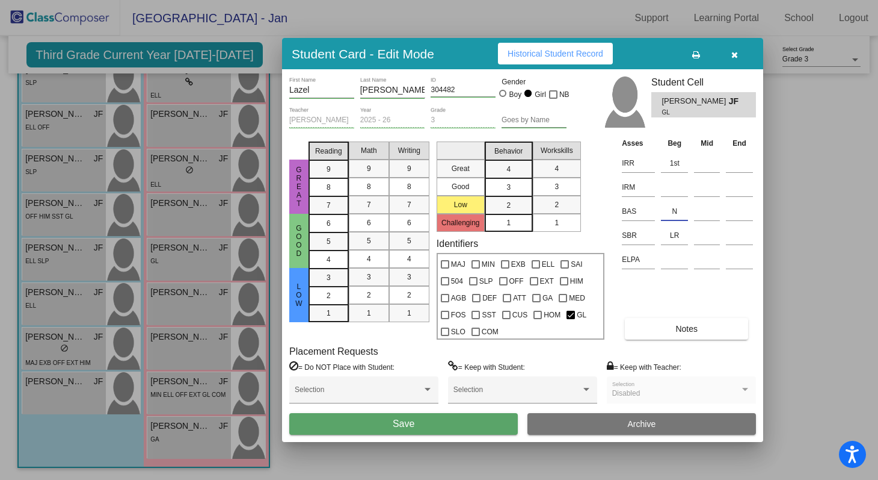
type input "N"
click at [470, 421] on button "Save" at bounding box center [403, 424] width 229 height 22
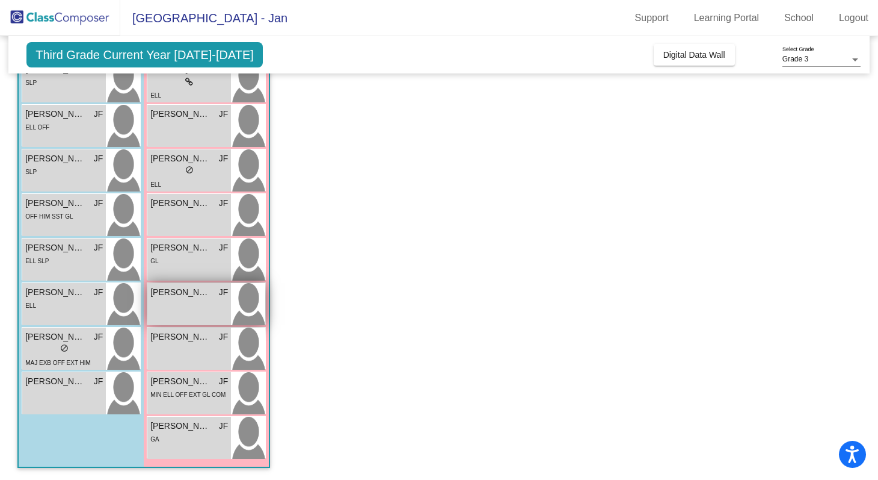
click at [189, 303] on div "Mia Alba Mata JF lock do_not_disturb_alt" at bounding box center [189, 304] width 84 height 42
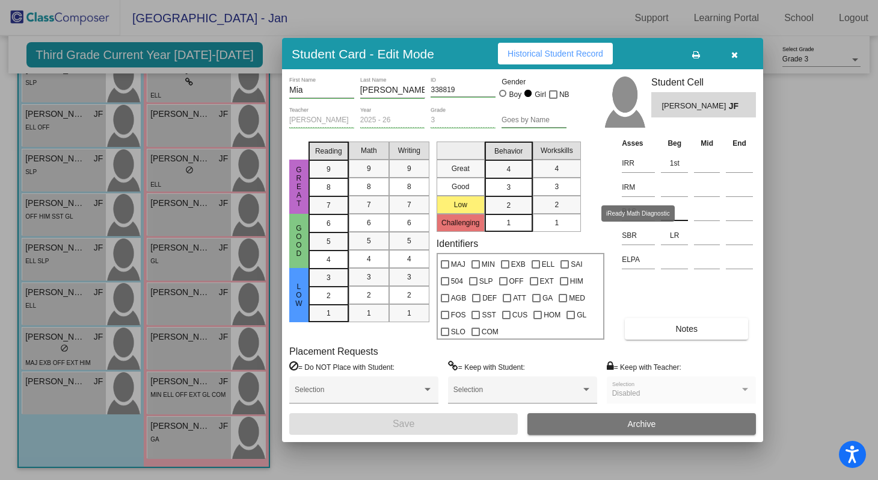
click at [674, 214] on input at bounding box center [674, 211] width 27 height 18
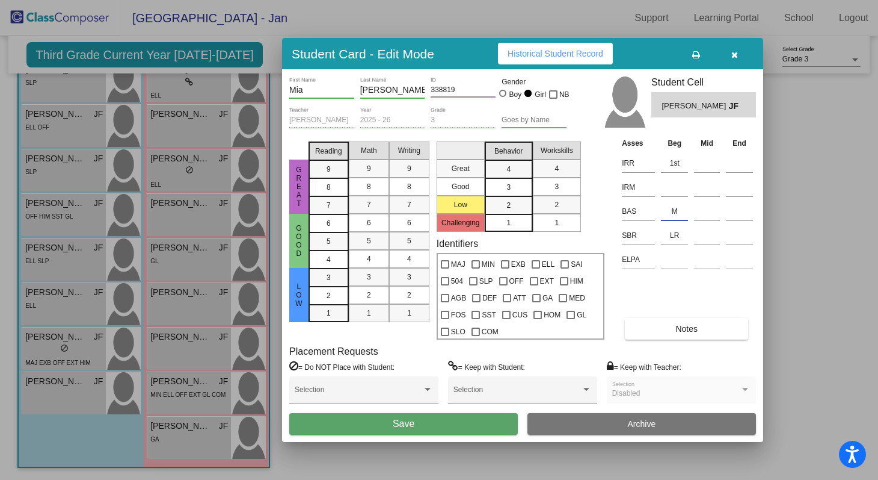
type input "M"
click at [429, 423] on button "Save" at bounding box center [403, 424] width 229 height 22
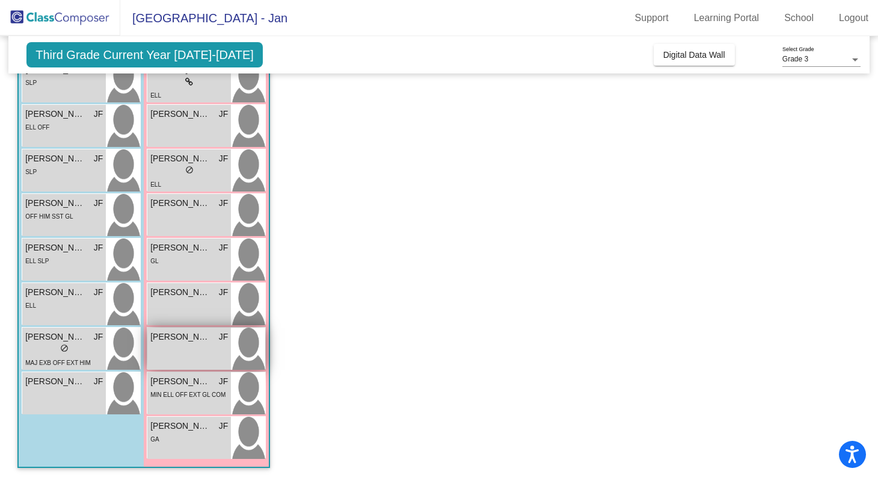
click at [180, 366] on div "Ruth Almazan JF lock do_not_disturb_alt" at bounding box center [189, 348] width 84 height 42
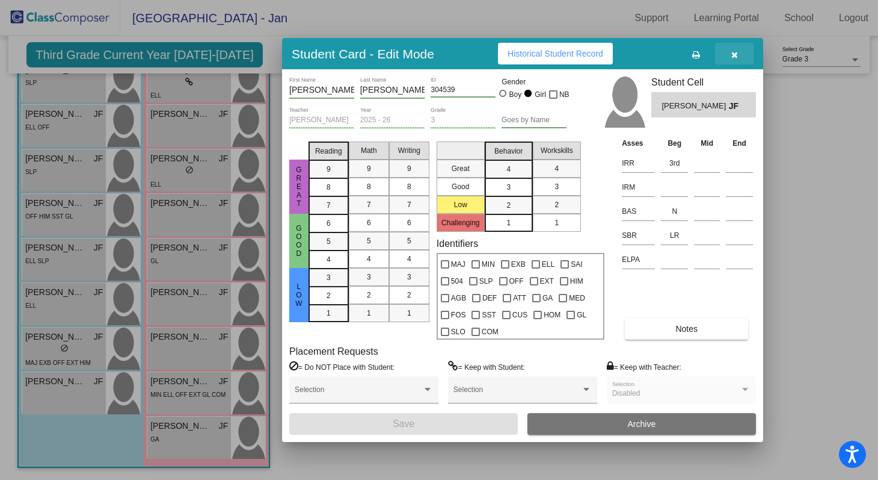
click at [732, 56] on icon "button" at bounding box center [735, 55] width 7 height 8
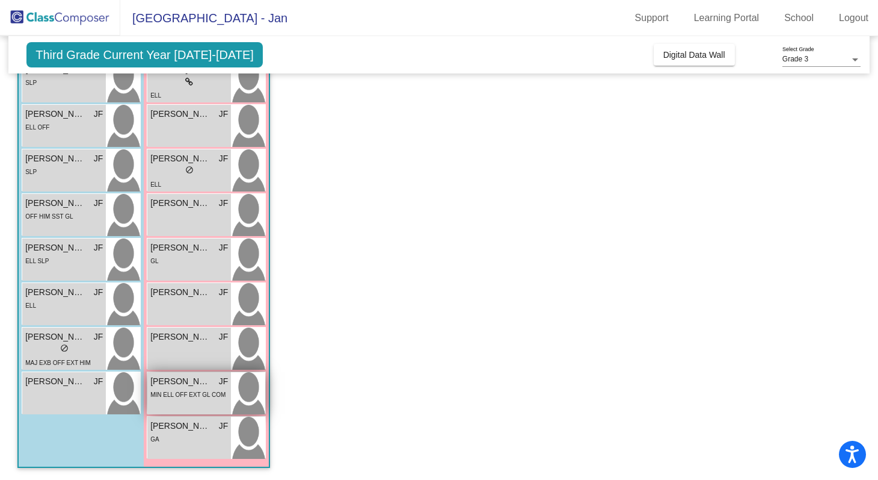
click at [200, 404] on div "Sophia Mendoza JF lock do_not_disturb_alt MIN ELL OFF EXT GL COM" at bounding box center [189, 393] width 84 height 42
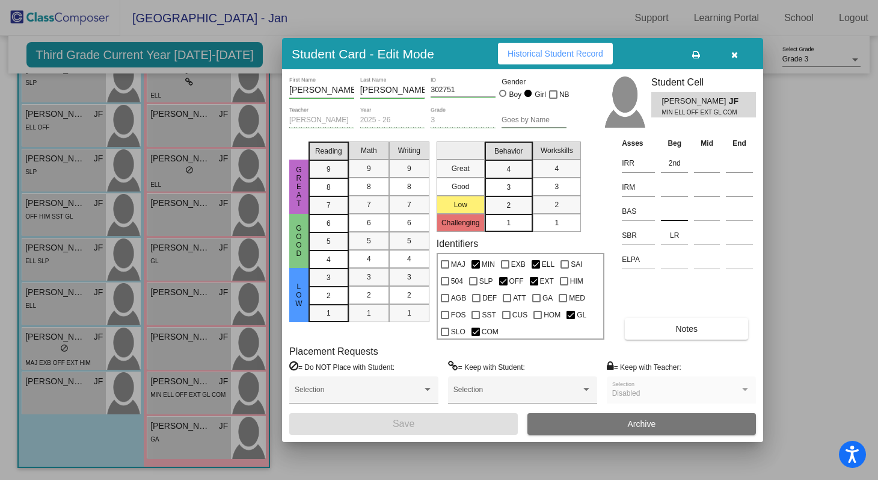
click at [675, 211] on input at bounding box center [674, 211] width 27 height 18
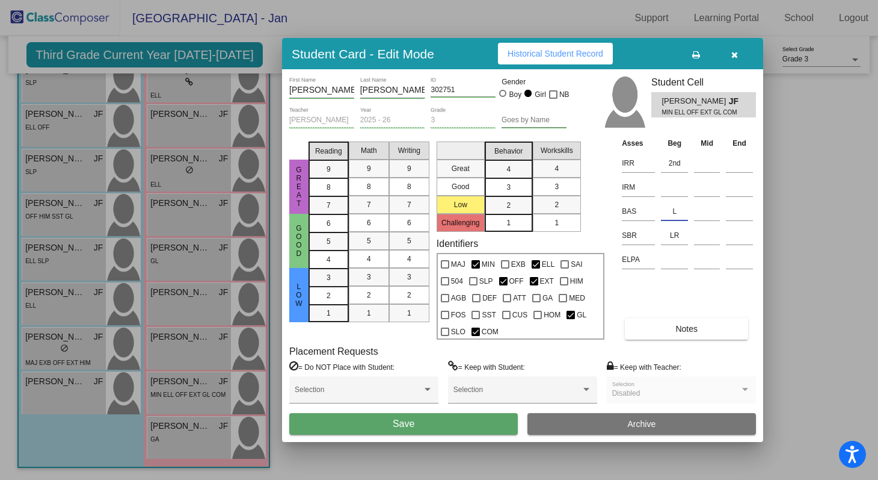
type input "L"
click at [481, 427] on button "Save" at bounding box center [403, 424] width 229 height 22
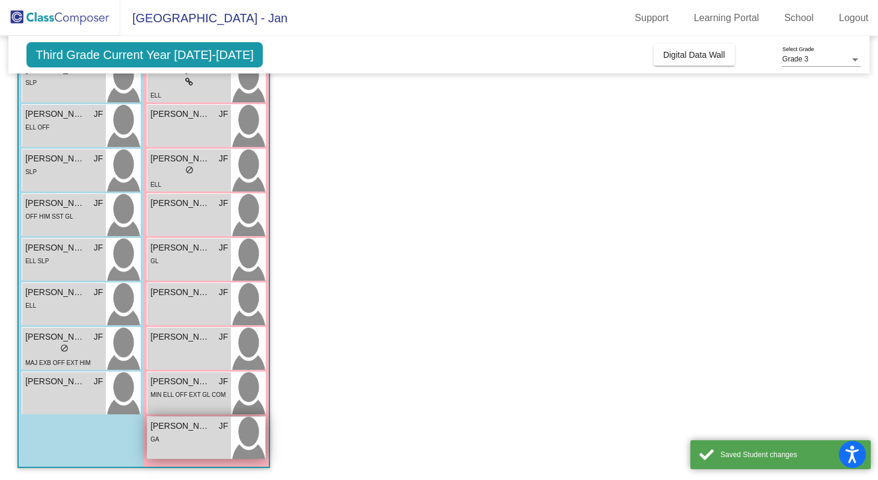
click at [199, 443] on div "GA" at bounding box center [189, 438] width 78 height 13
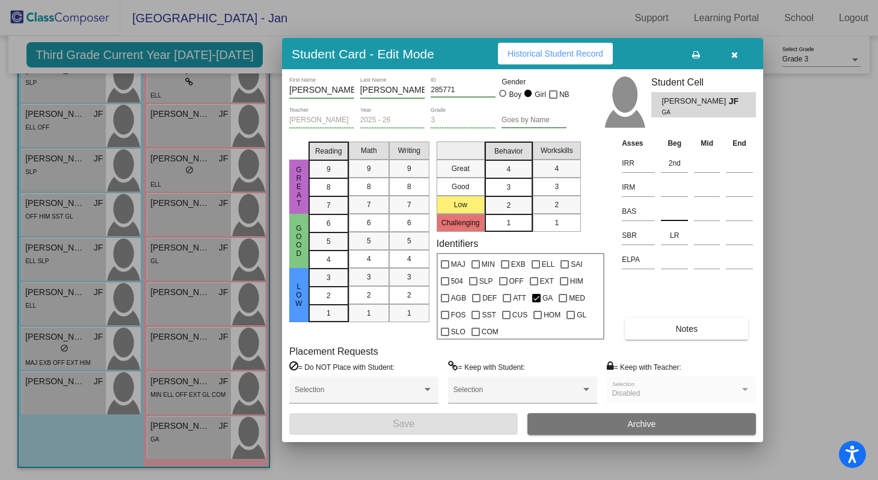
click at [677, 218] on input at bounding box center [674, 211] width 27 height 18
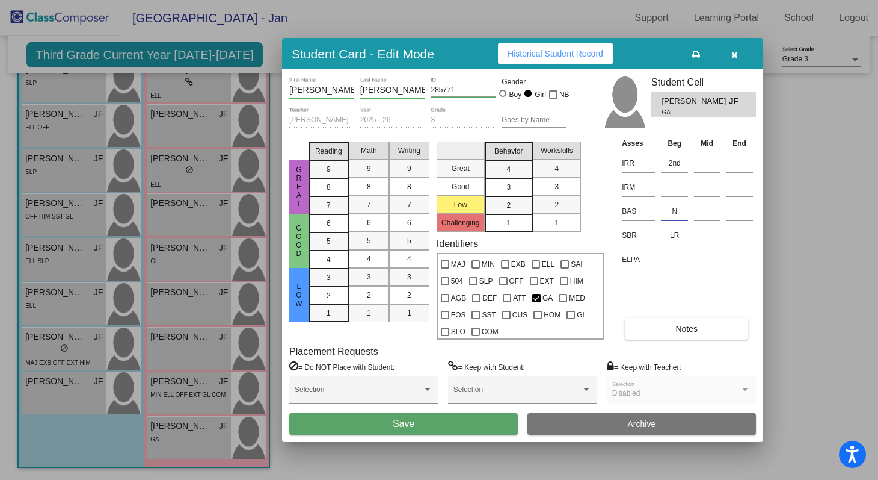
type input "N"
click at [423, 431] on button "Save" at bounding box center [403, 424] width 229 height 22
